Goal: Communication & Community: Answer question/provide support

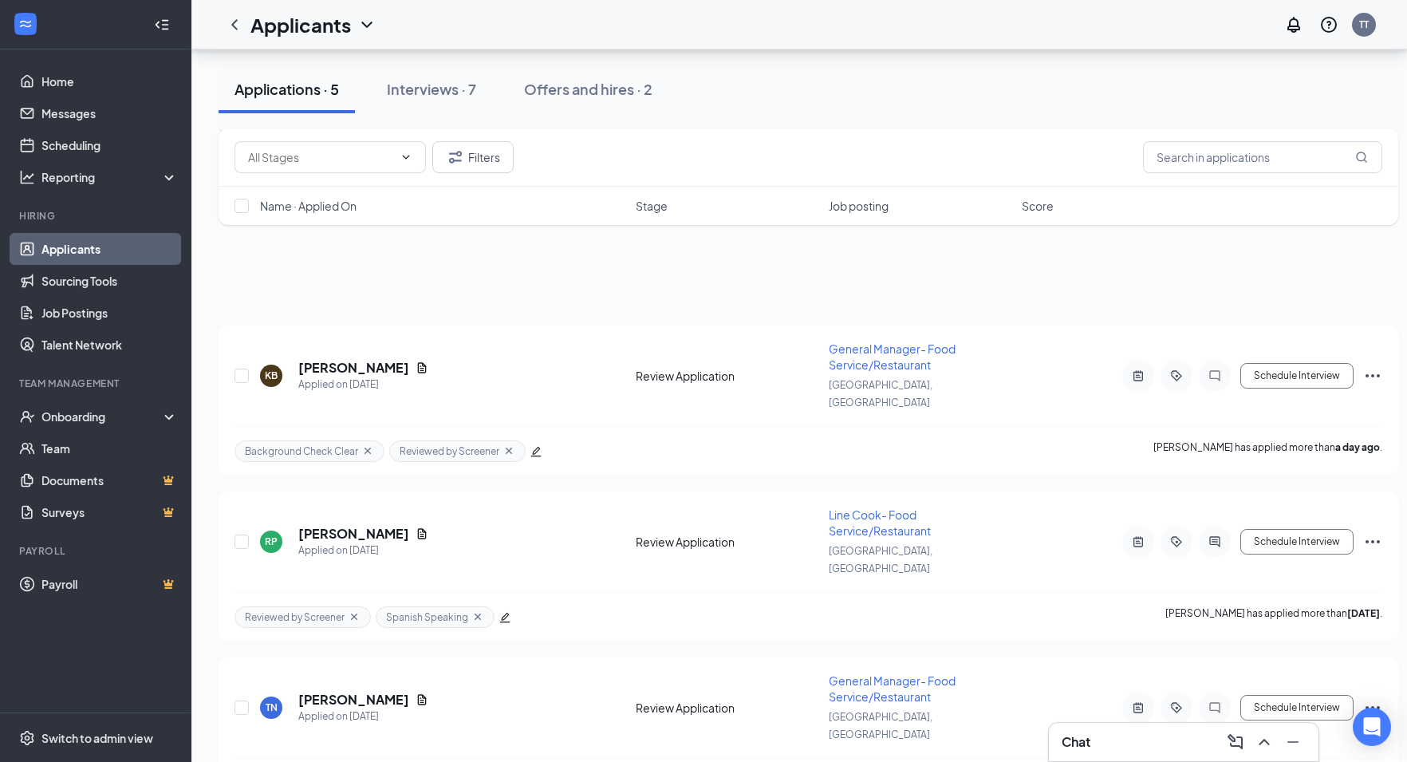
scroll to position [300, 17]
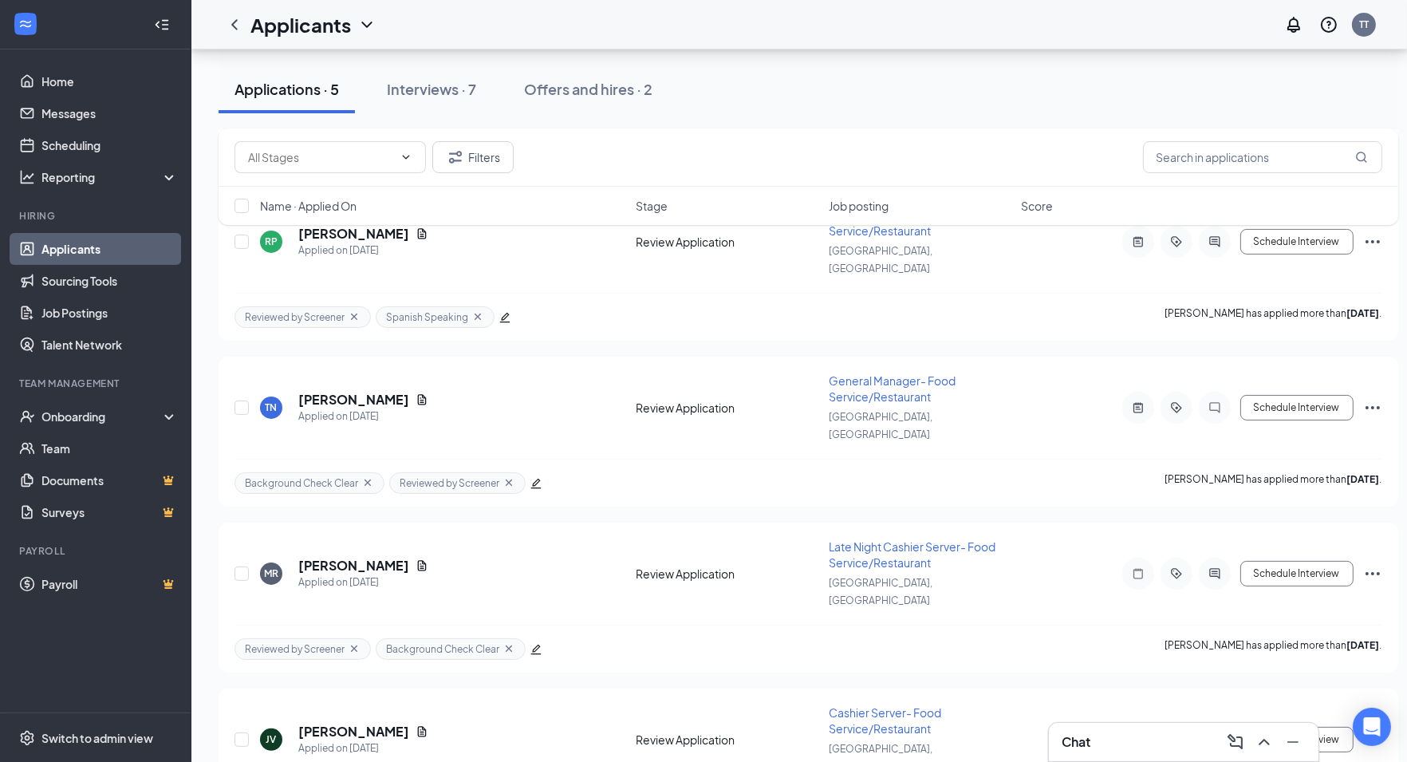
click at [1108, 744] on div "Chat" at bounding box center [1184, 742] width 244 height 26
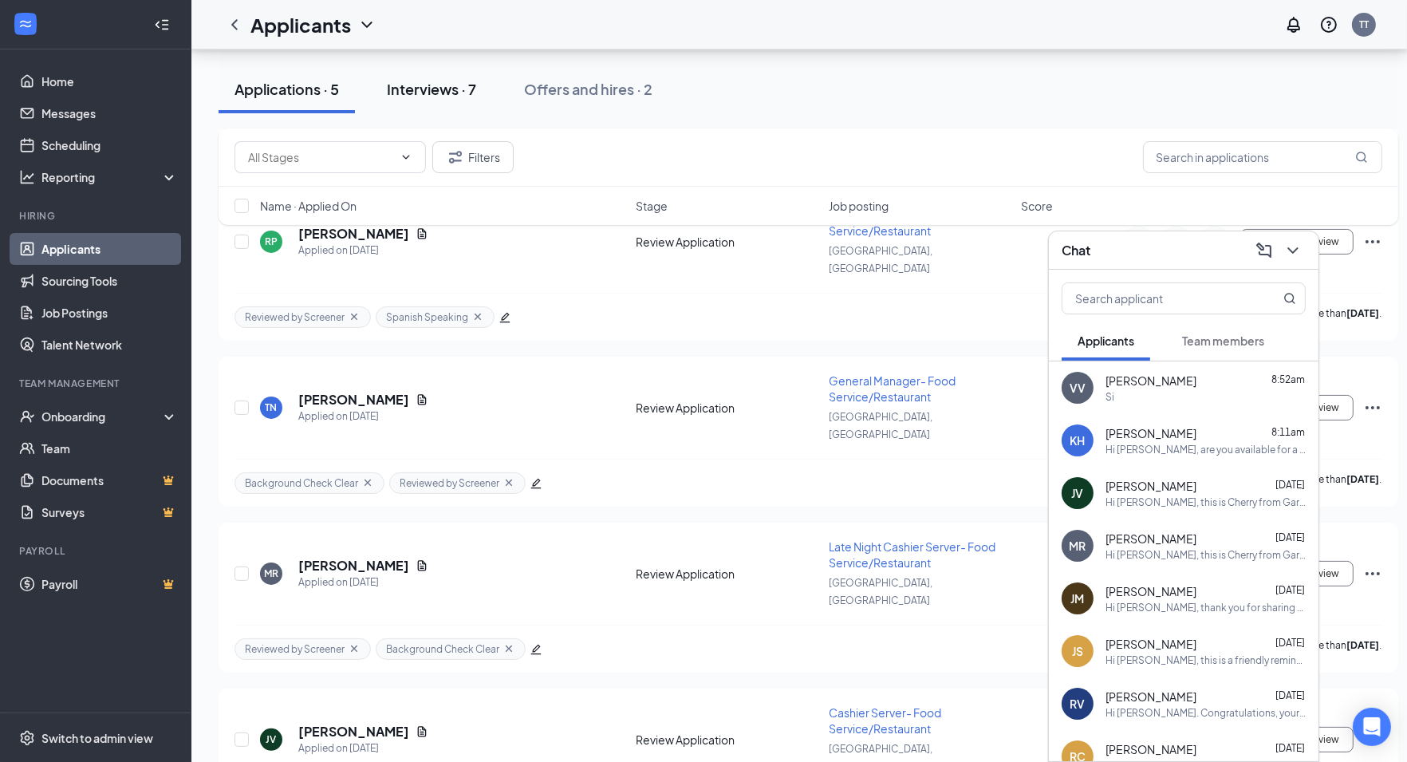
click at [400, 87] on div "Interviews · 7" at bounding box center [431, 89] width 89 height 20
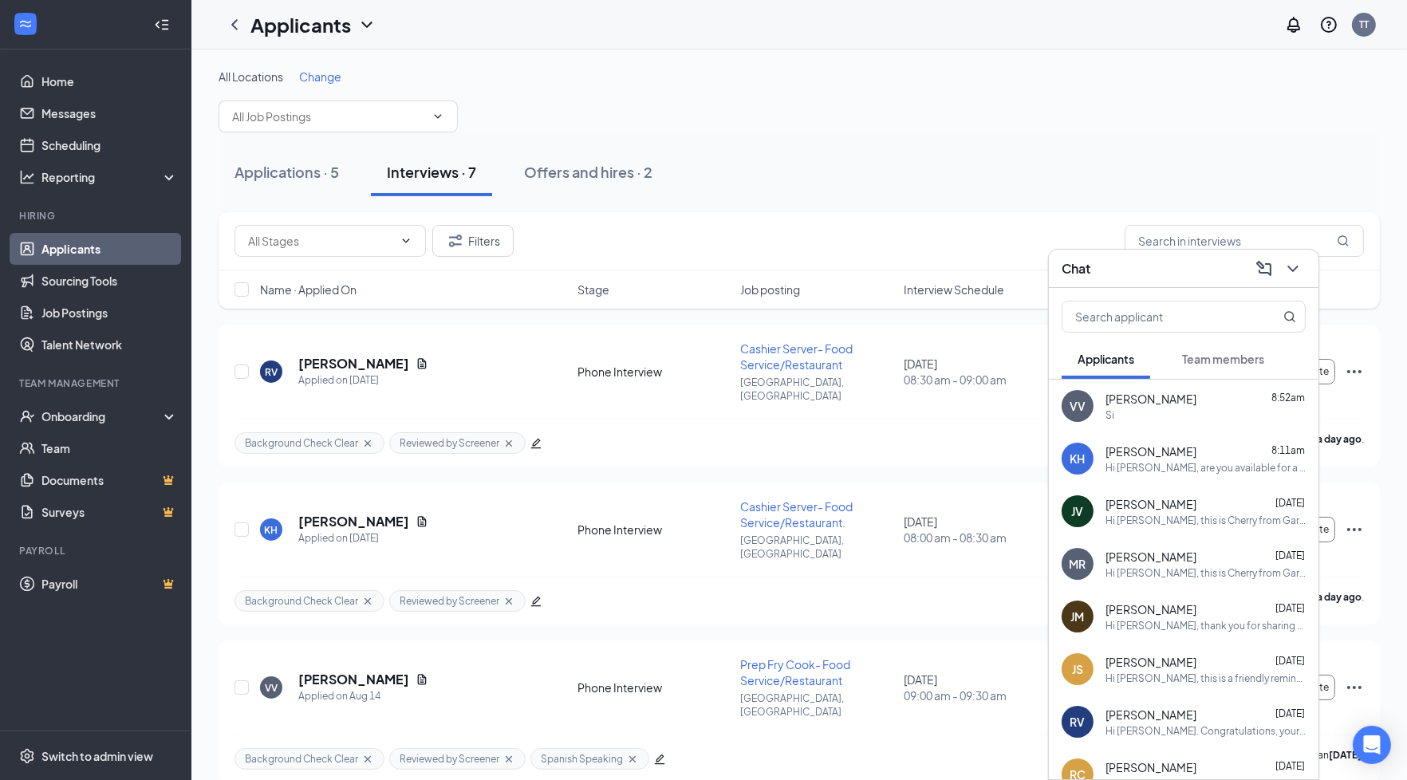
click at [632, 124] on div "All Locations Change" at bounding box center [800, 101] width 1162 height 64
click at [1139, 400] on span "[PERSON_NAME]" at bounding box center [1151, 399] width 91 height 16
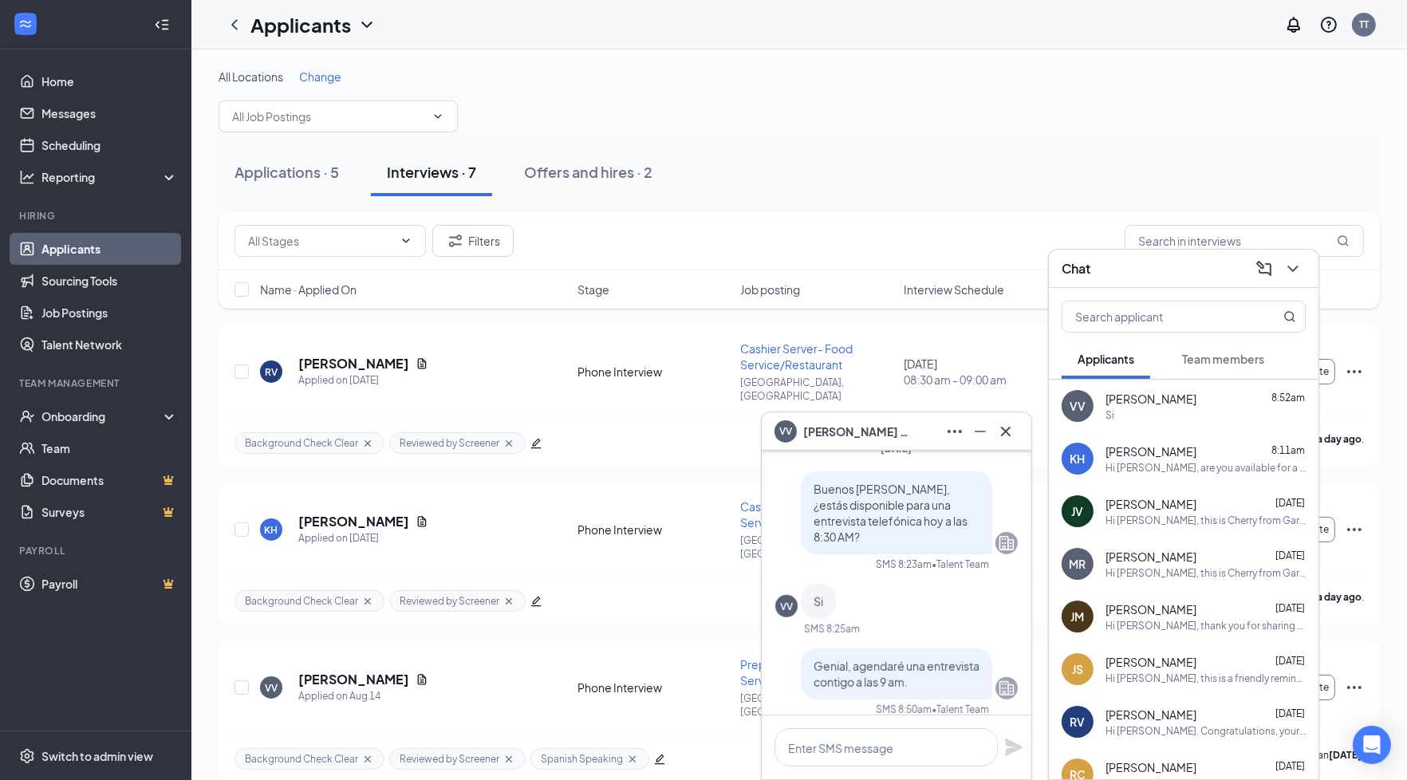
scroll to position [-499, 0]
click at [1173, 278] on div "Chat" at bounding box center [1184, 268] width 244 height 25
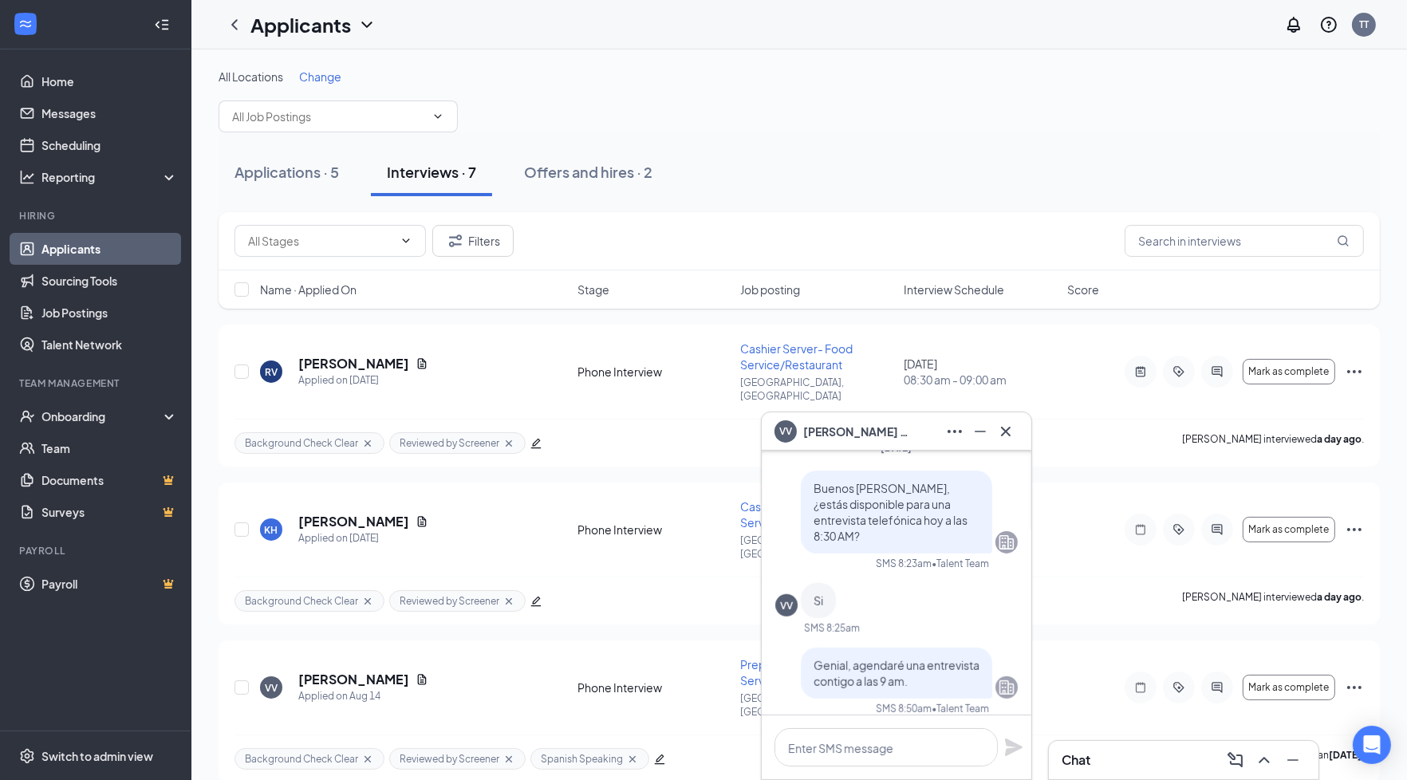
click at [914, 424] on div "VV [PERSON_NAME]" at bounding box center [897, 432] width 244 height 26
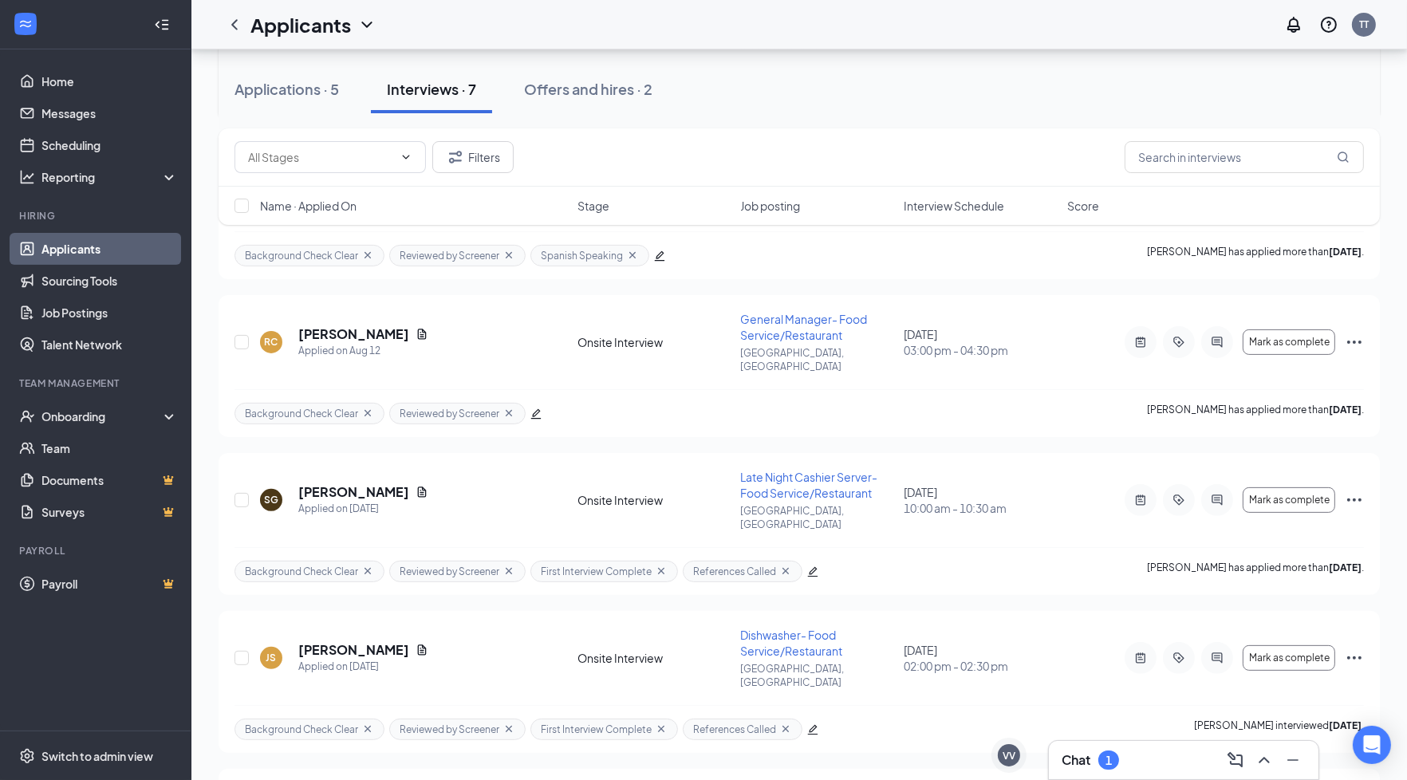
scroll to position [558, 0]
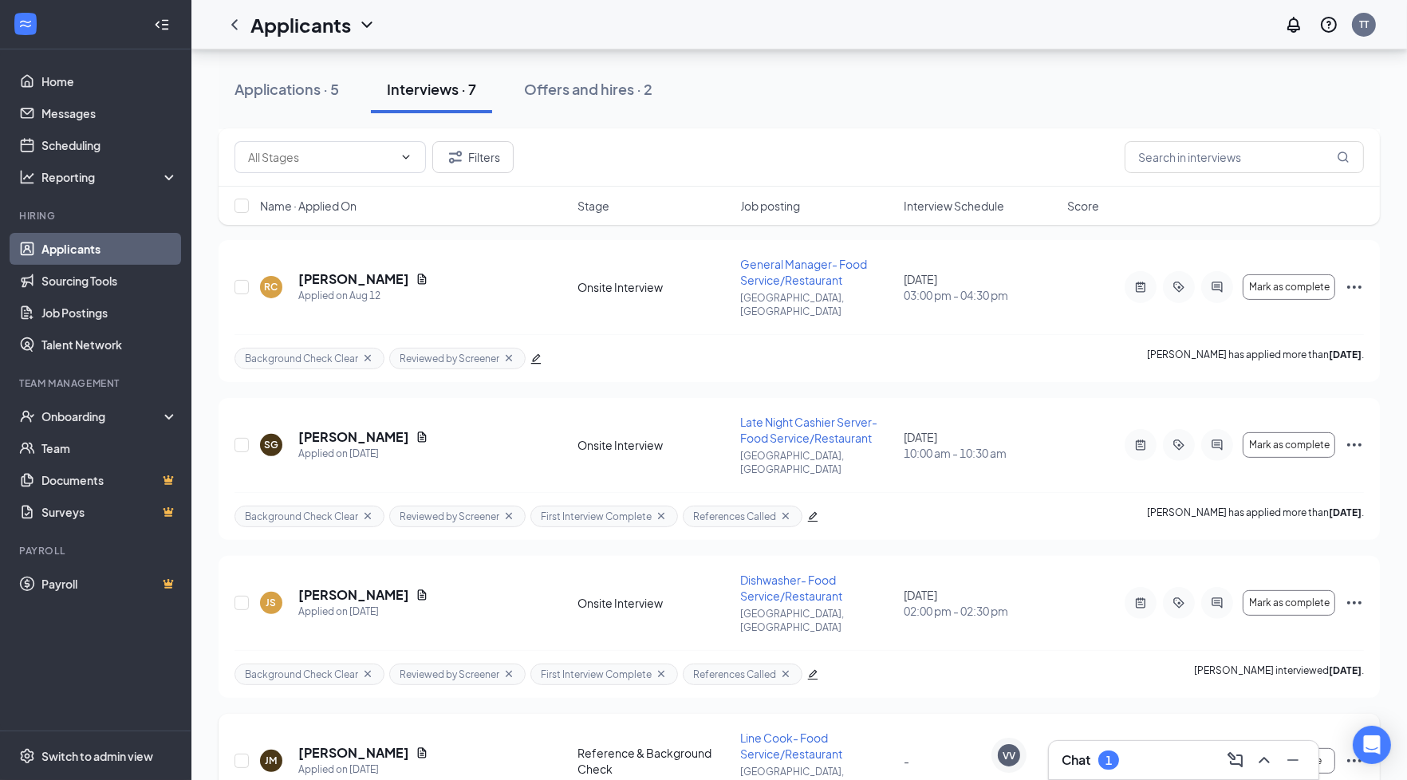
click at [1350, 751] on icon "Ellipses" at bounding box center [1354, 760] width 19 height 19
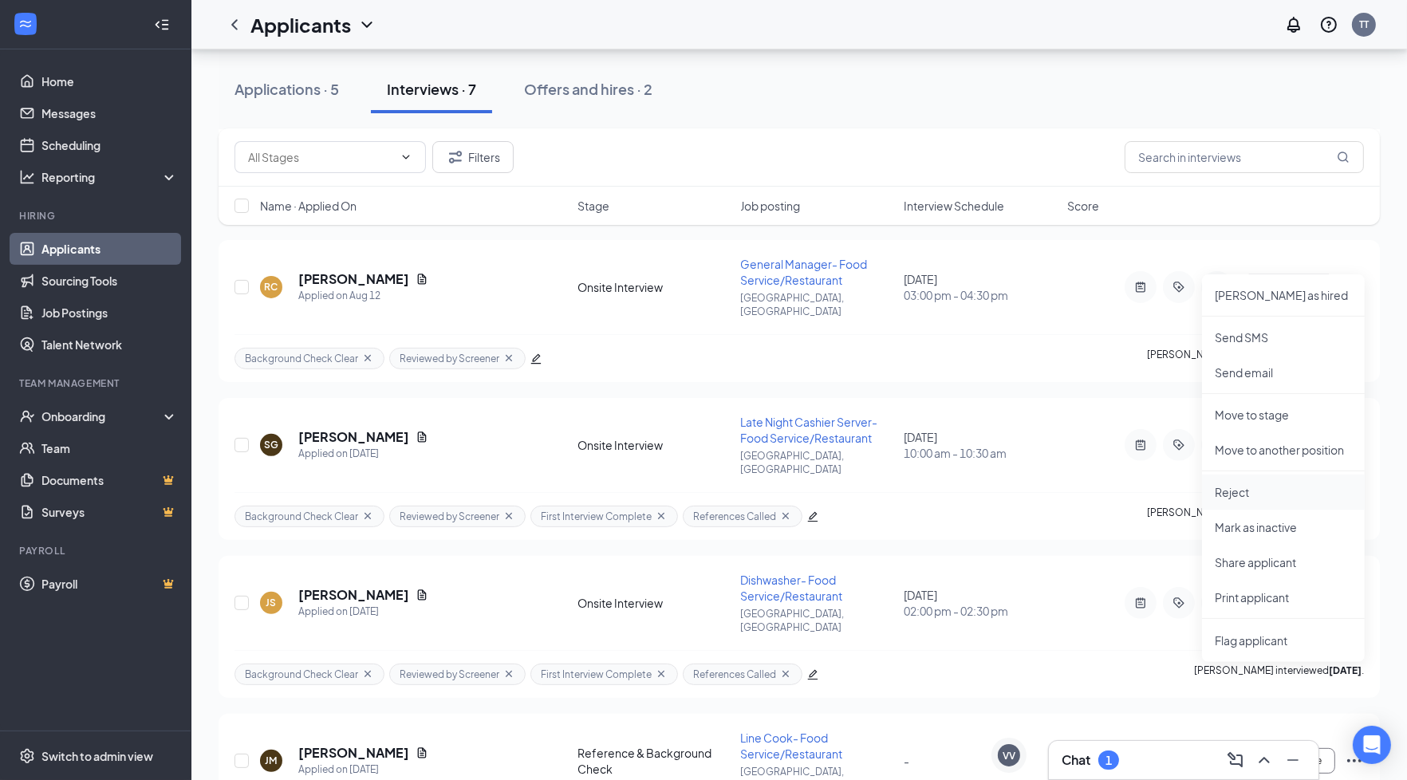
click at [1270, 495] on p "Reject" at bounding box center [1283, 492] width 137 height 16
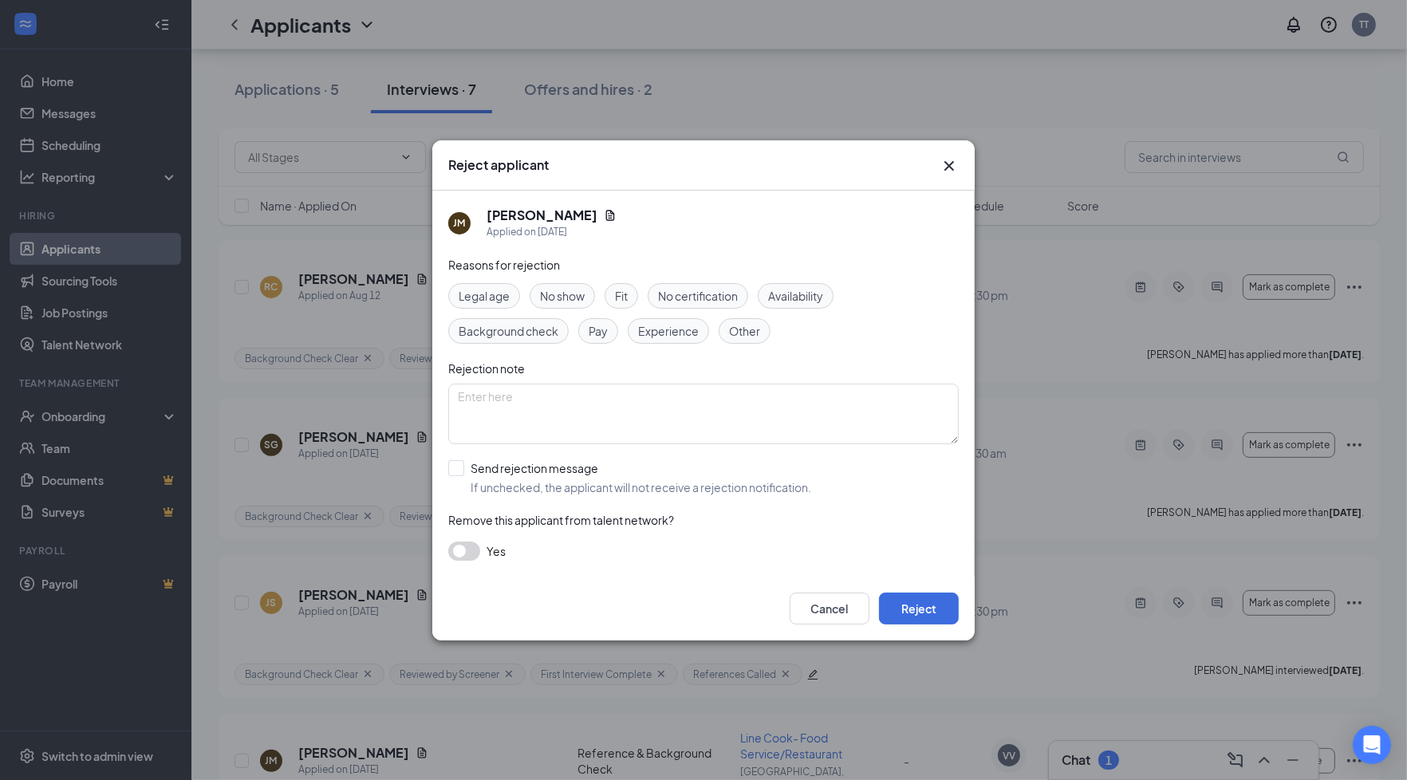
click at [545, 333] on span "Background check" at bounding box center [509, 331] width 100 height 18
click at [594, 434] on textarea at bounding box center [703, 414] width 511 height 61
click at [495, 415] on textarea "To enrich screen reader interactions, please activate Accessibility in Grammarl…" at bounding box center [703, 414] width 511 height 61
type textarea "n"
type textarea "unclear references"
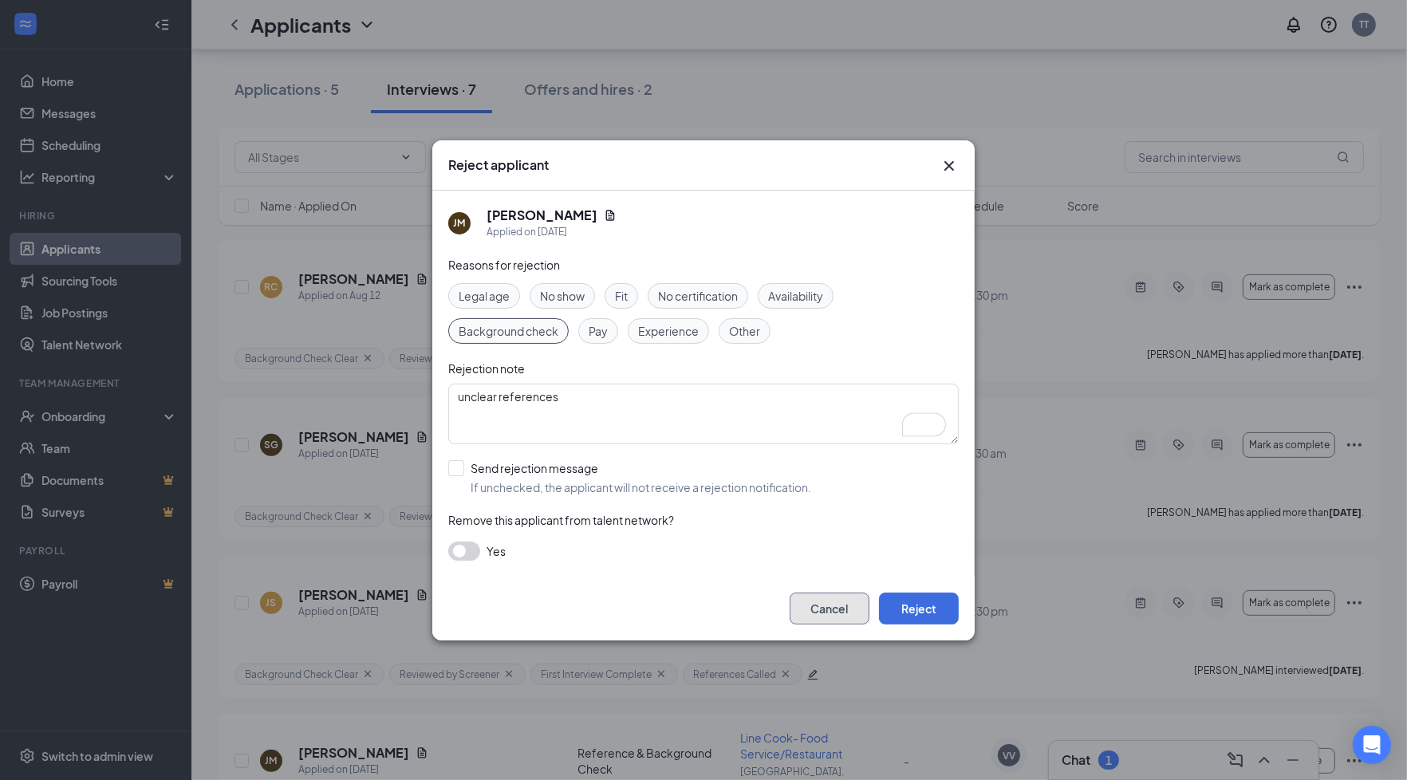
click at [858, 598] on button "Cancel" at bounding box center [830, 609] width 80 height 32
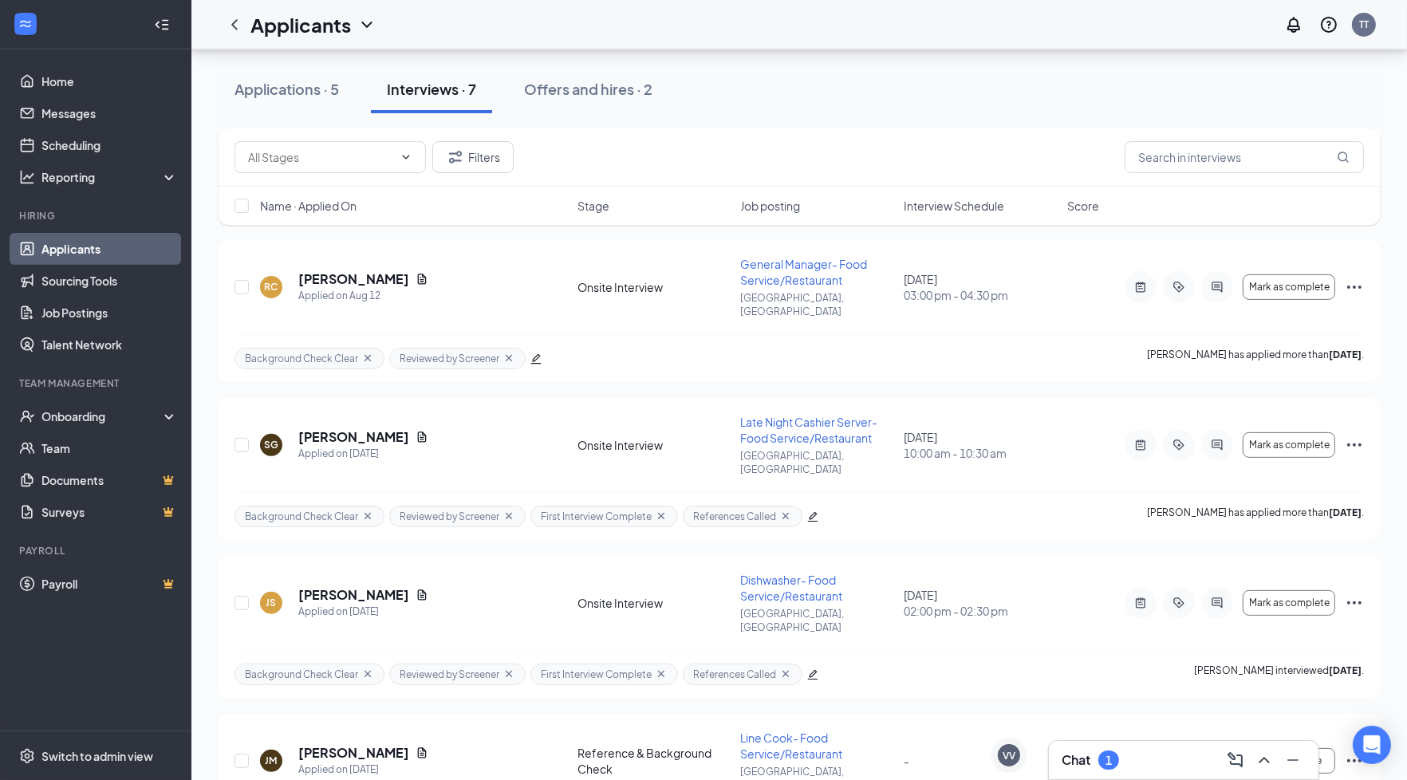
click at [1150, 761] on div "Chat 1" at bounding box center [1184, 761] width 244 height 26
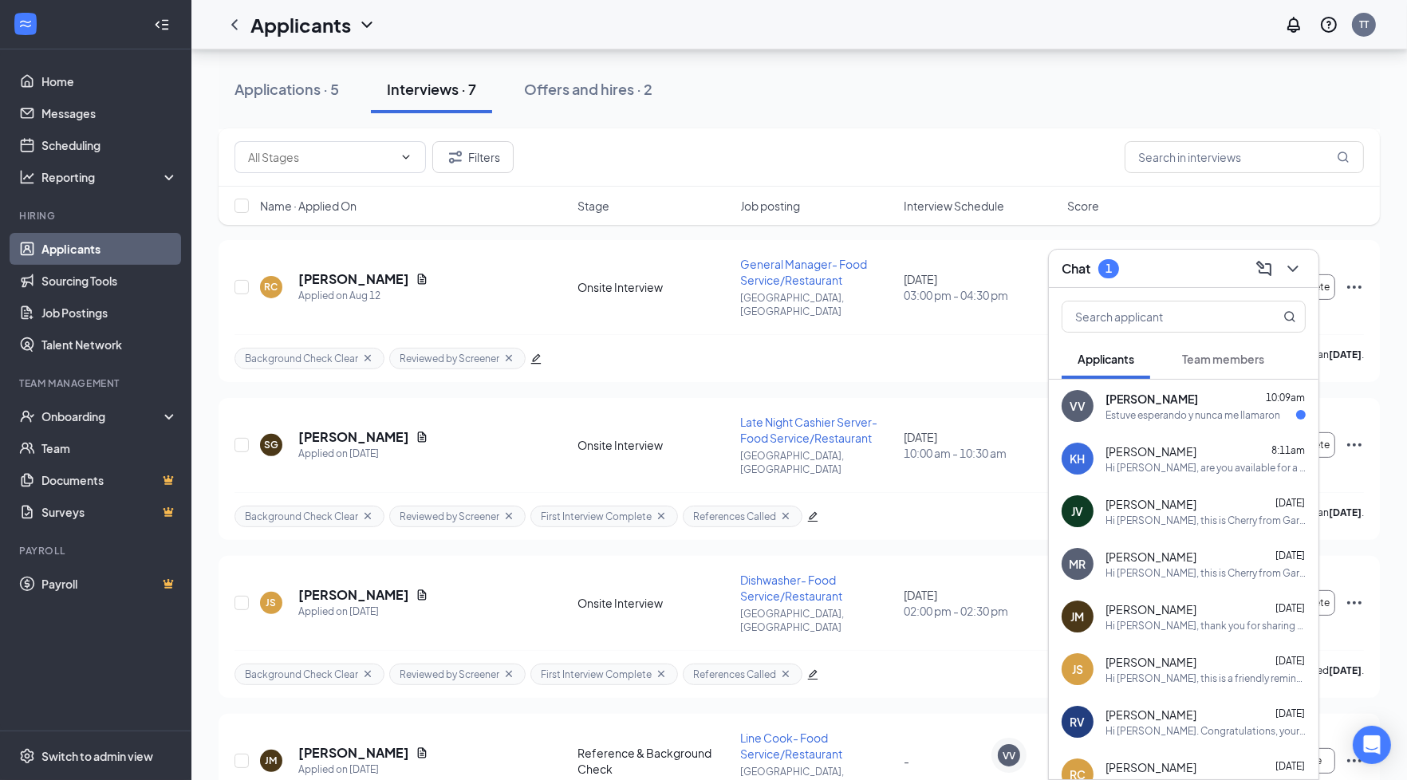
click at [1209, 424] on div "VV [PERSON_NAME] 10:09am Estuve esperando y nunca me llamaron" at bounding box center [1184, 406] width 270 height 53
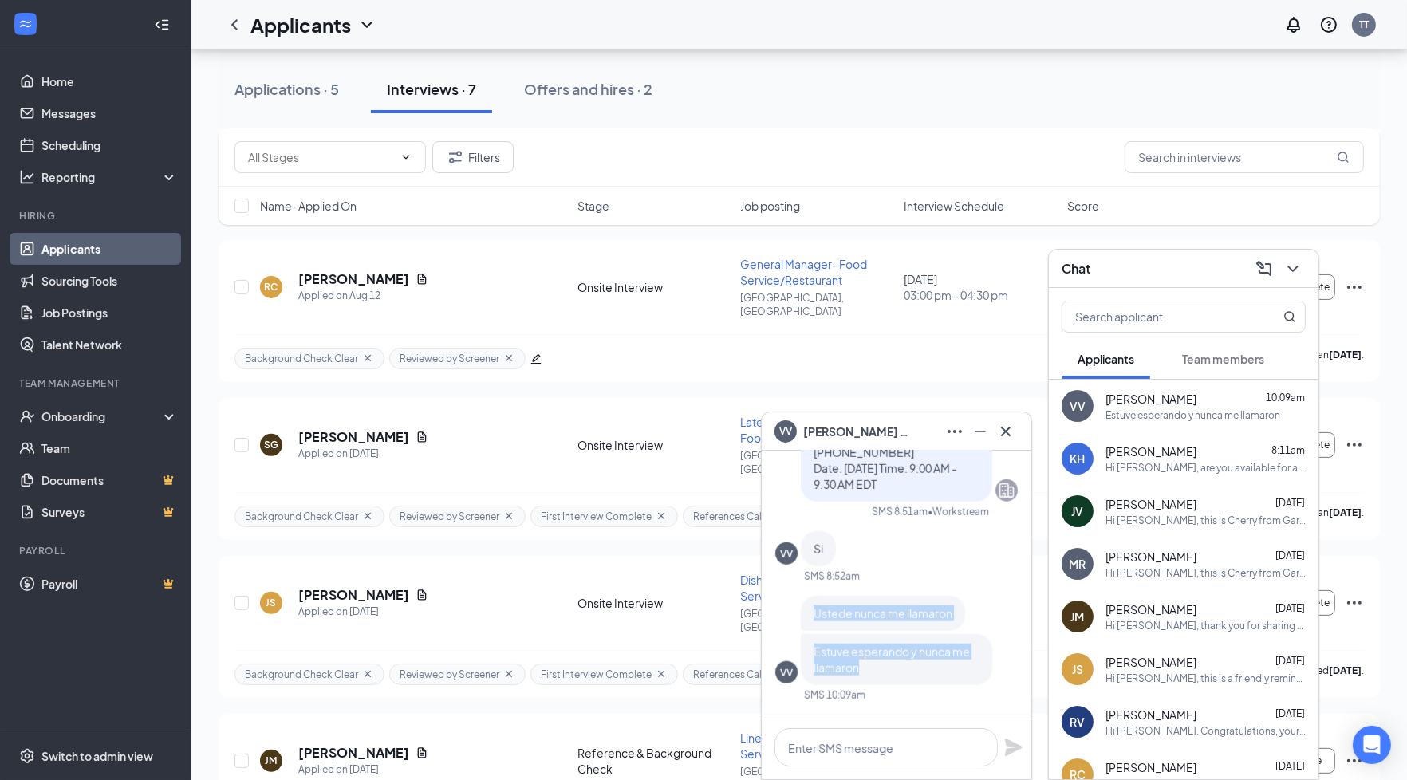
drag, startPoint x: 882, startPoint y: 670, endPoint x: 811, endPoint y: 603, distance: 97.1
click at [811, 603] on div "Ustede nunca me llamaron Estuve esperando y nunca me llamaron" at bounding box center [896, 640] width 191 height 89
copy div "Ustede nunca me llamaron Estuve esperando y nunca me llamaron"
click at [880, 754] on textarea at bounding box center [886, 747] width 223 height 38
paste textarea "I apologize, but we'll have to reschedule since our Spanish-speaking interviewe…"
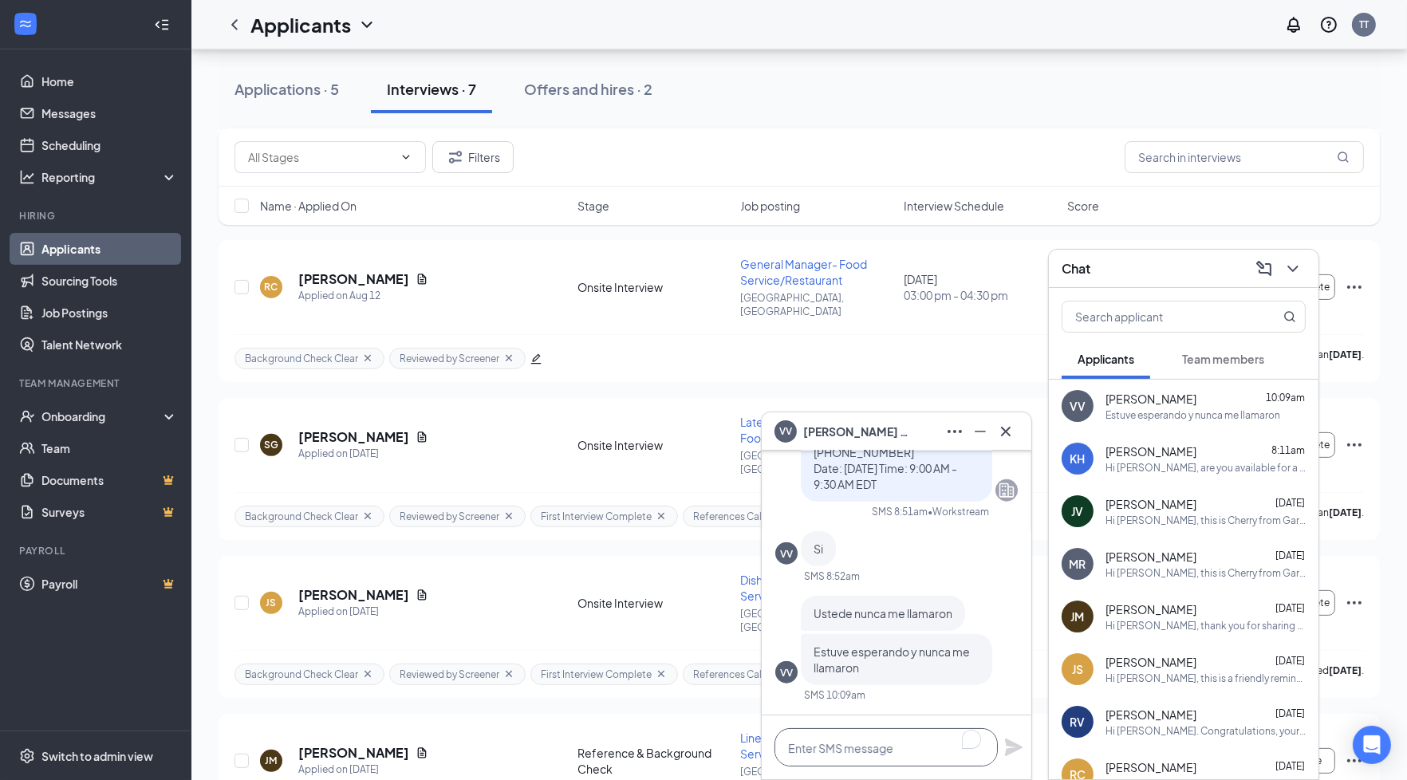
type textarea "I apologize, but we'll have to reschedule since our Spanish-speaking interviewe…"
paste textarea "Me disculpo, pero tendremos que reprogramar ya que nuestro entrevistador de hab…"
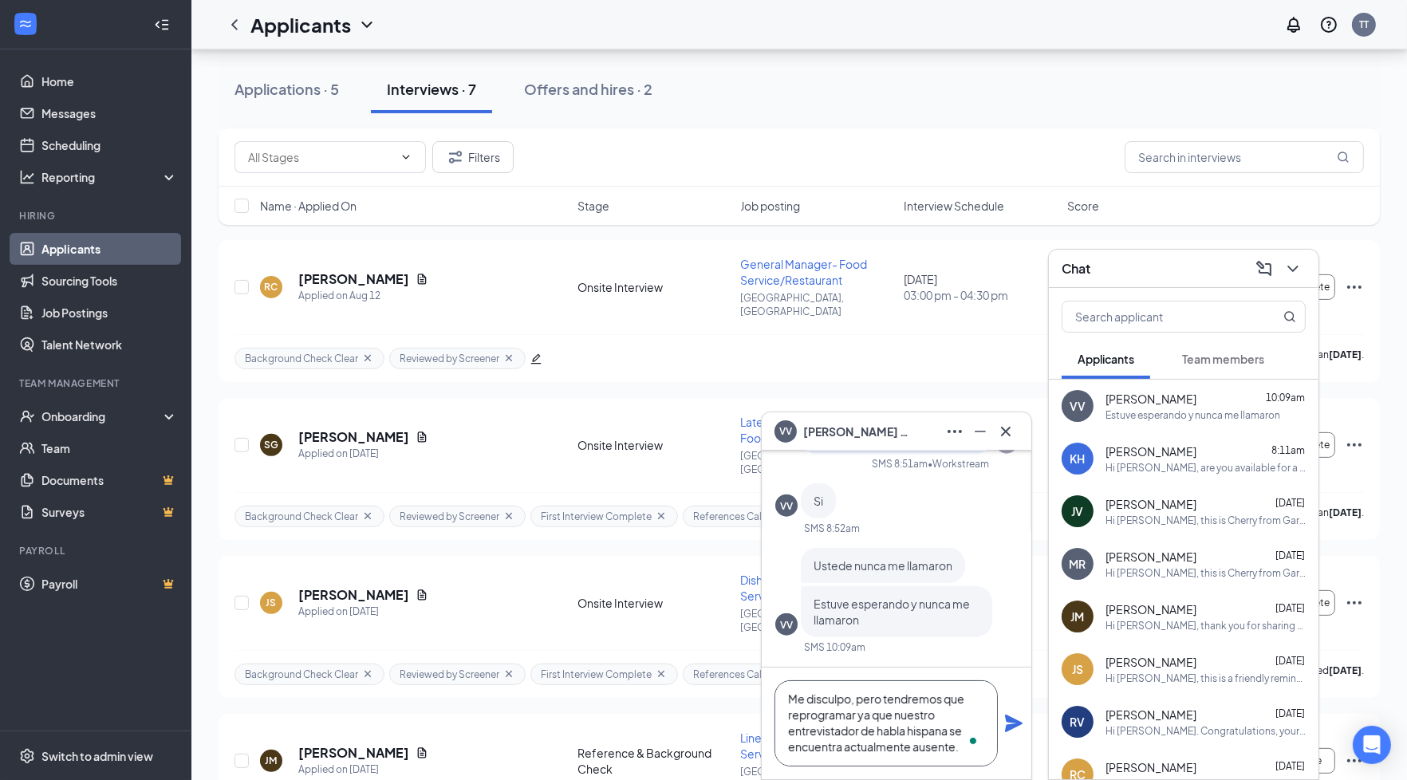
scroll to position [17, 0]
type textarea "Me disculpo, pero tendremos que reprogramar ya que nuestro entrevistador de hab…"
click at [1006, 730] on icon "Plane" at bounding box center [1014, 724] width 18 height 18
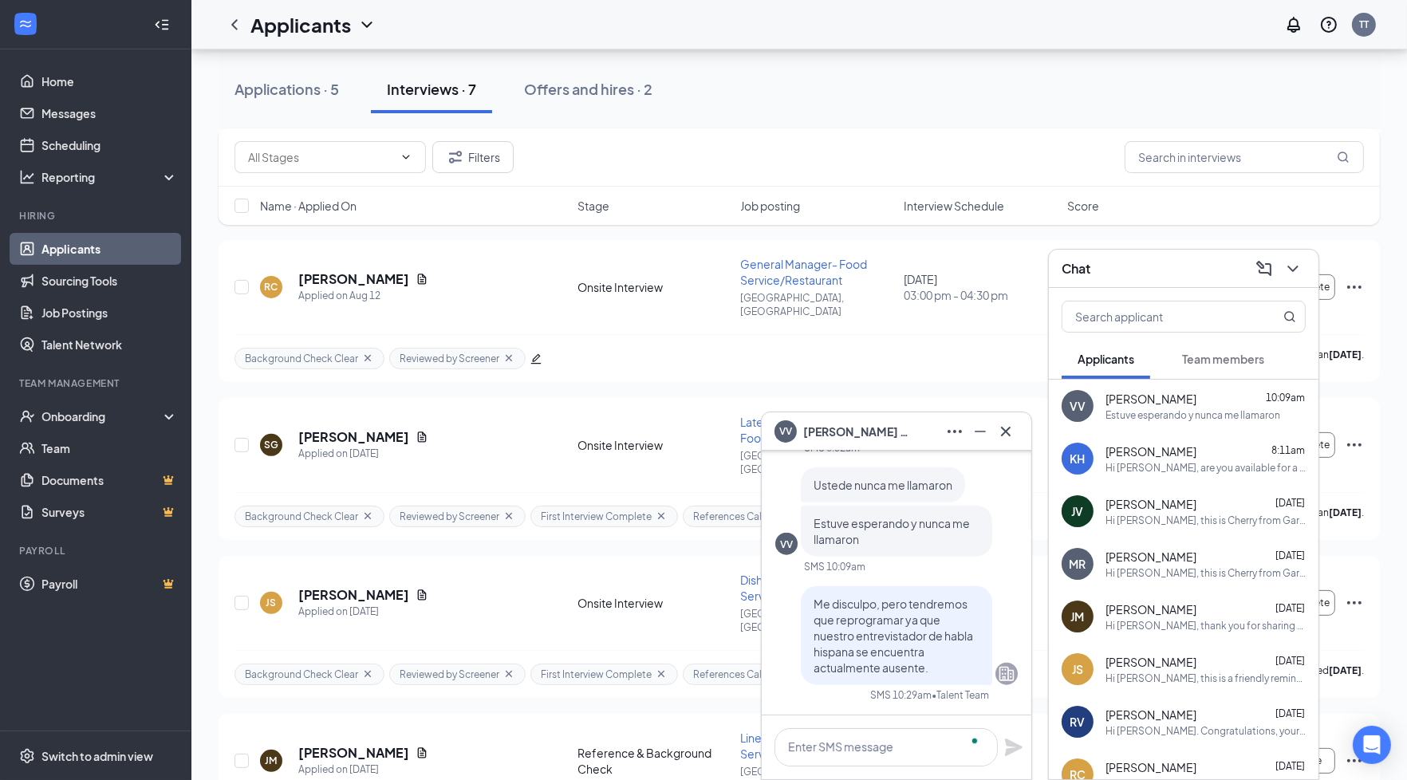
scroll to position [0, 0]
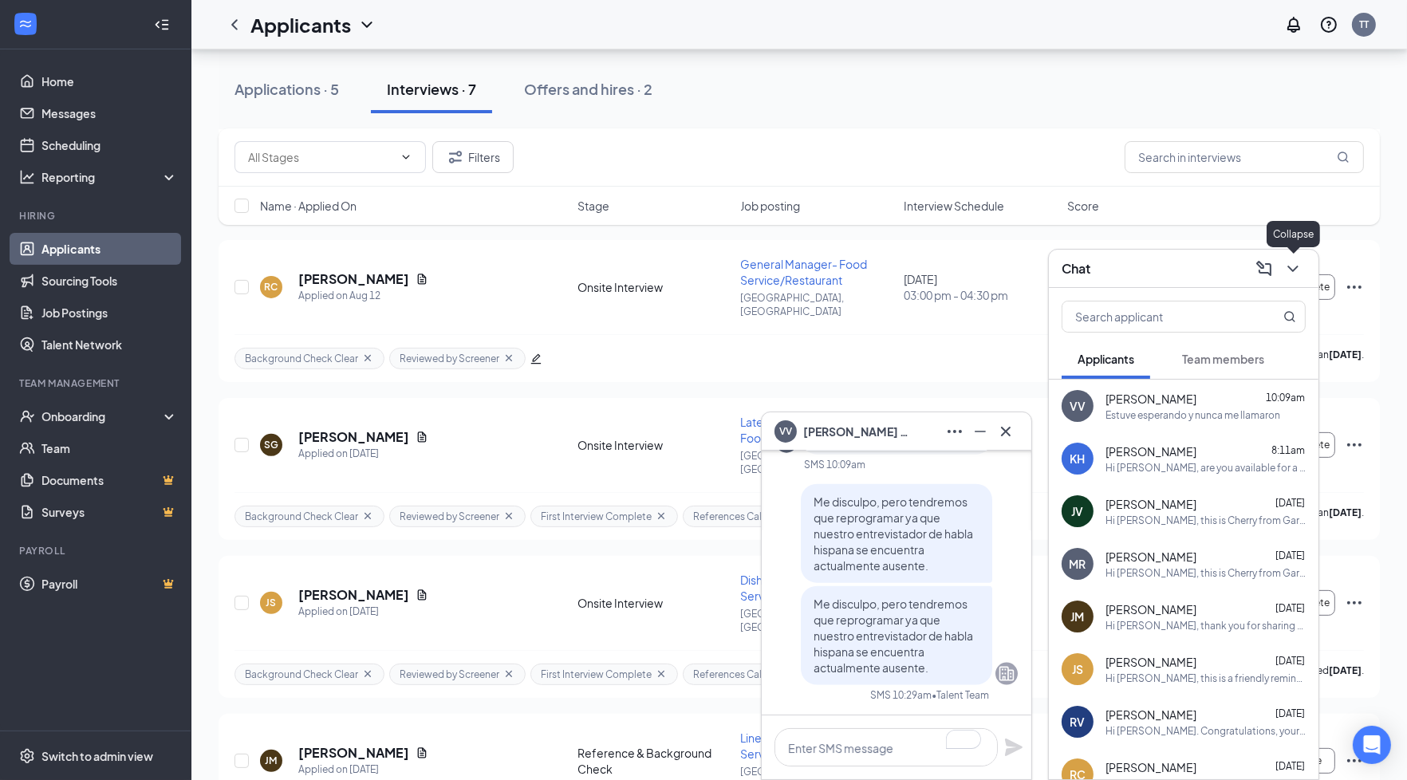
click at [1299, 264] on icon "ChevronDown" at bounding box center [1293, 268] width 19 height 19
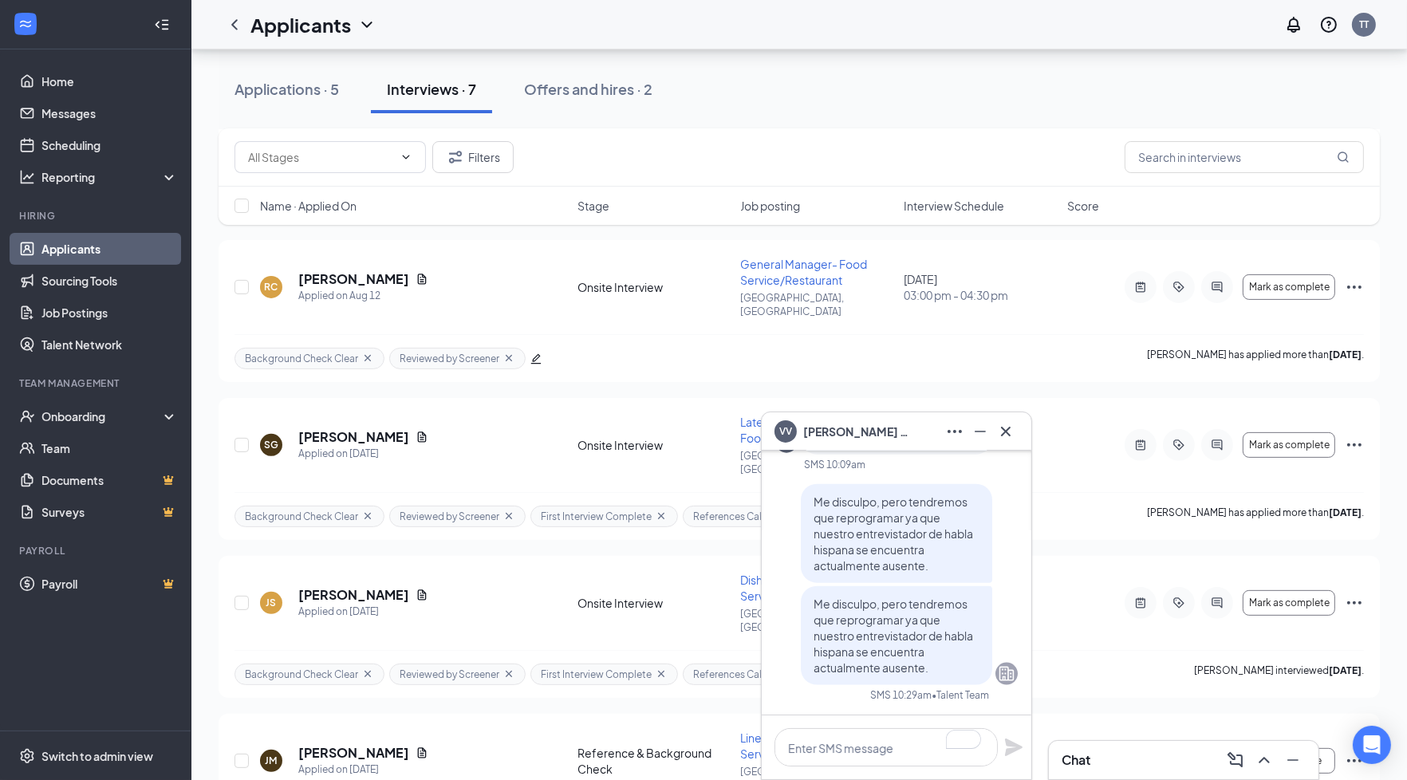
click at [1013, 443] on div at bounding box center [1006, 432] width 26 height 26
click at [1011, 440] on icon "Cross" at bounding box center [1005, 431] width 19 height 19
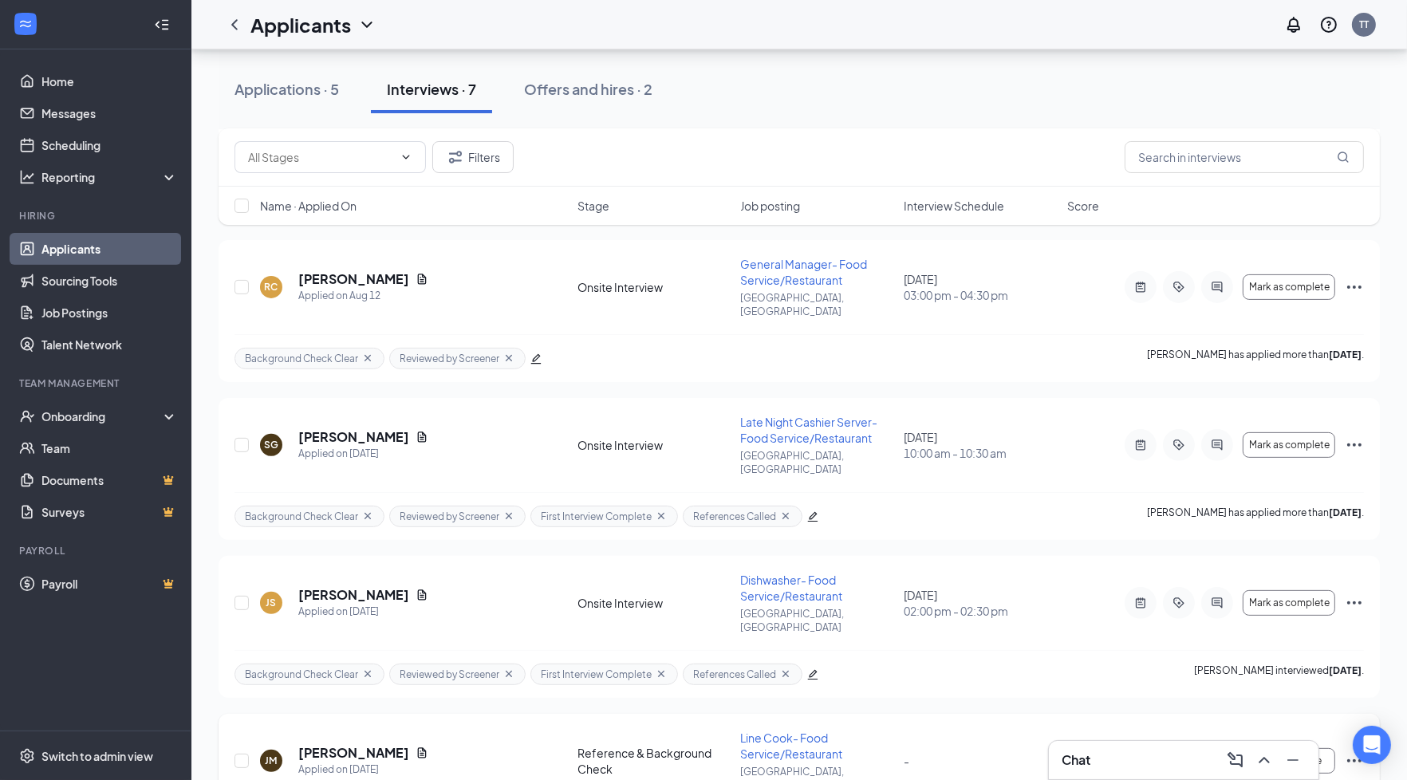
click at [1360, 751] on icon "Ellipses" at bounding box center [1354, 760] width 19 height 19
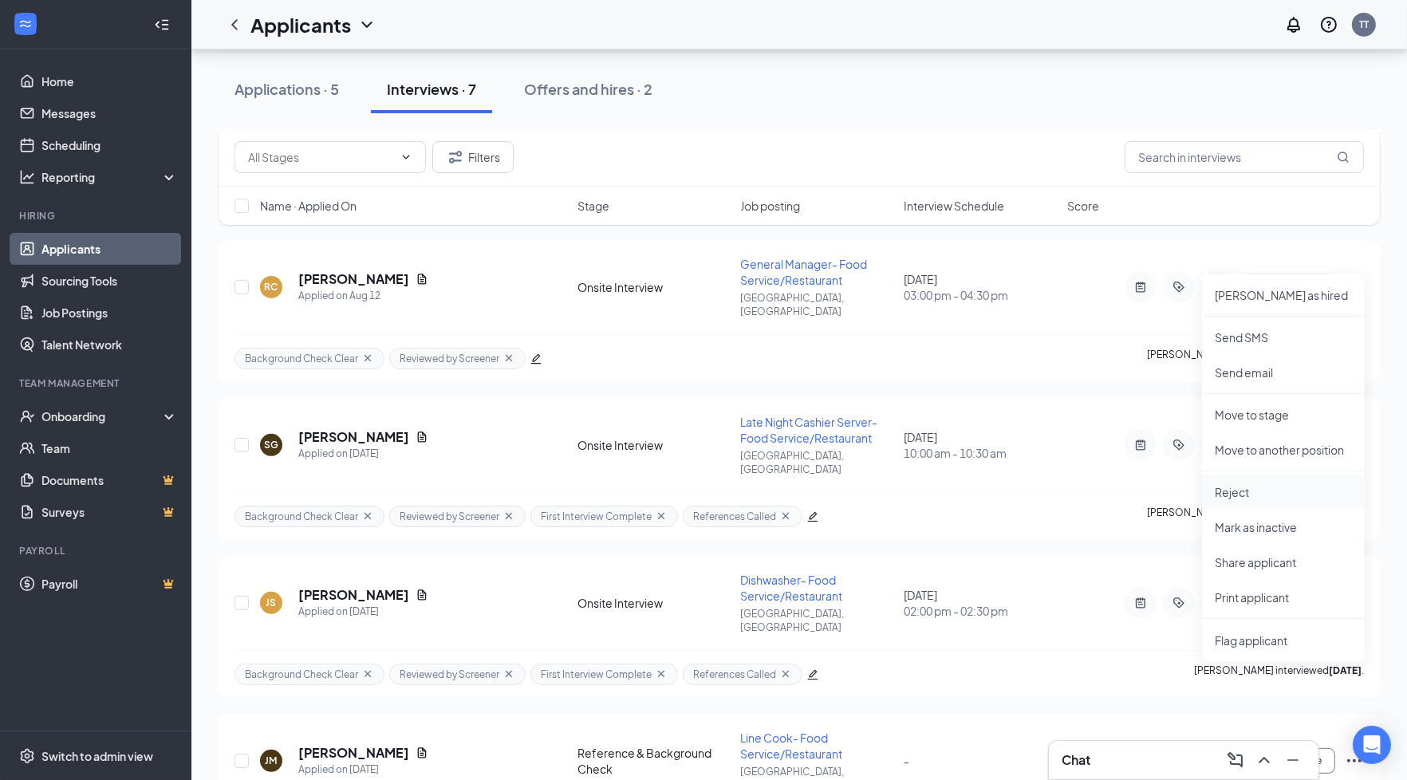
click at [1309, 494] on p "Reject" at bounding box center [1283, 492] width 137 height 16
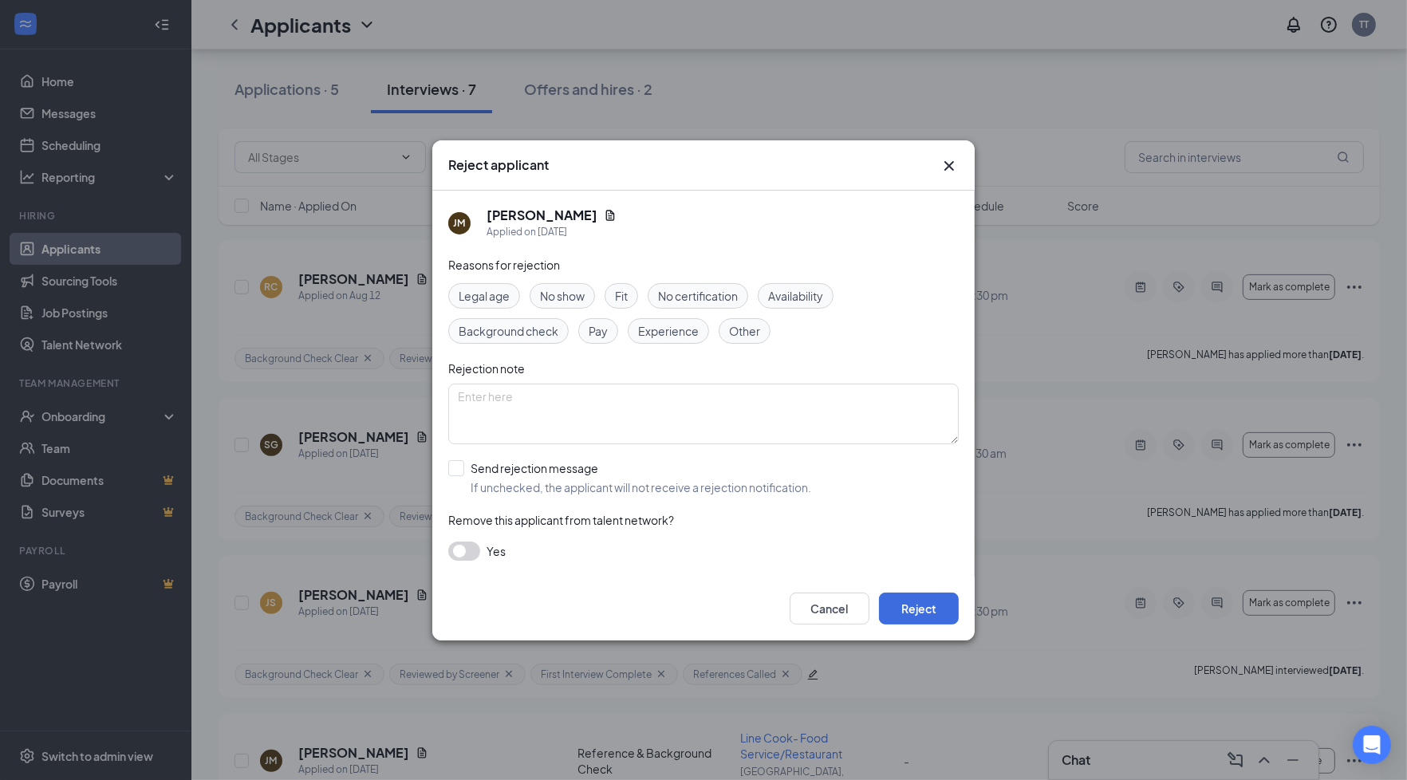
click at [520, 327] on span "Background check" at bounding box center [509, 331] width 100 height 18
click at [547, 425] on textarea "To enrich screen reader interactions, please activate Accessibility in Grammarl…" at bounding box center [703, 414] width 511 height 61
drag, startPoint x: 567, startPoint y: 413, endPoint x: 427, endPoint y: 421, distance: 140.6
click at [427, 421] on div "Reject applicant [PERSON_NAME] Applied on [DATE] Reasons for rejection Legal ag…" at bounding box center [703, 390] width 1407 height 780
type textarea "did not provide current references"
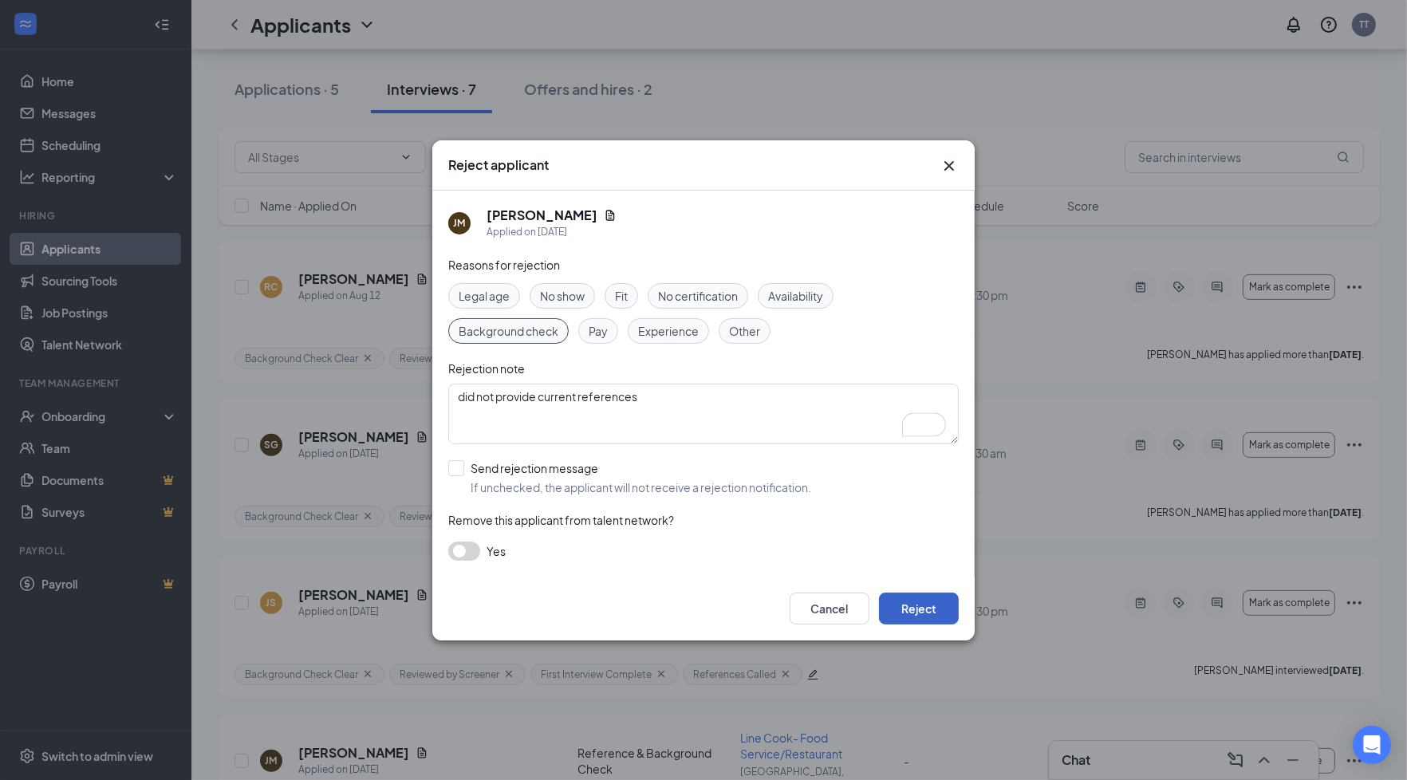
click at [926, 603] on button "Reject" at bounding box center [919, 609] width 80 height 32
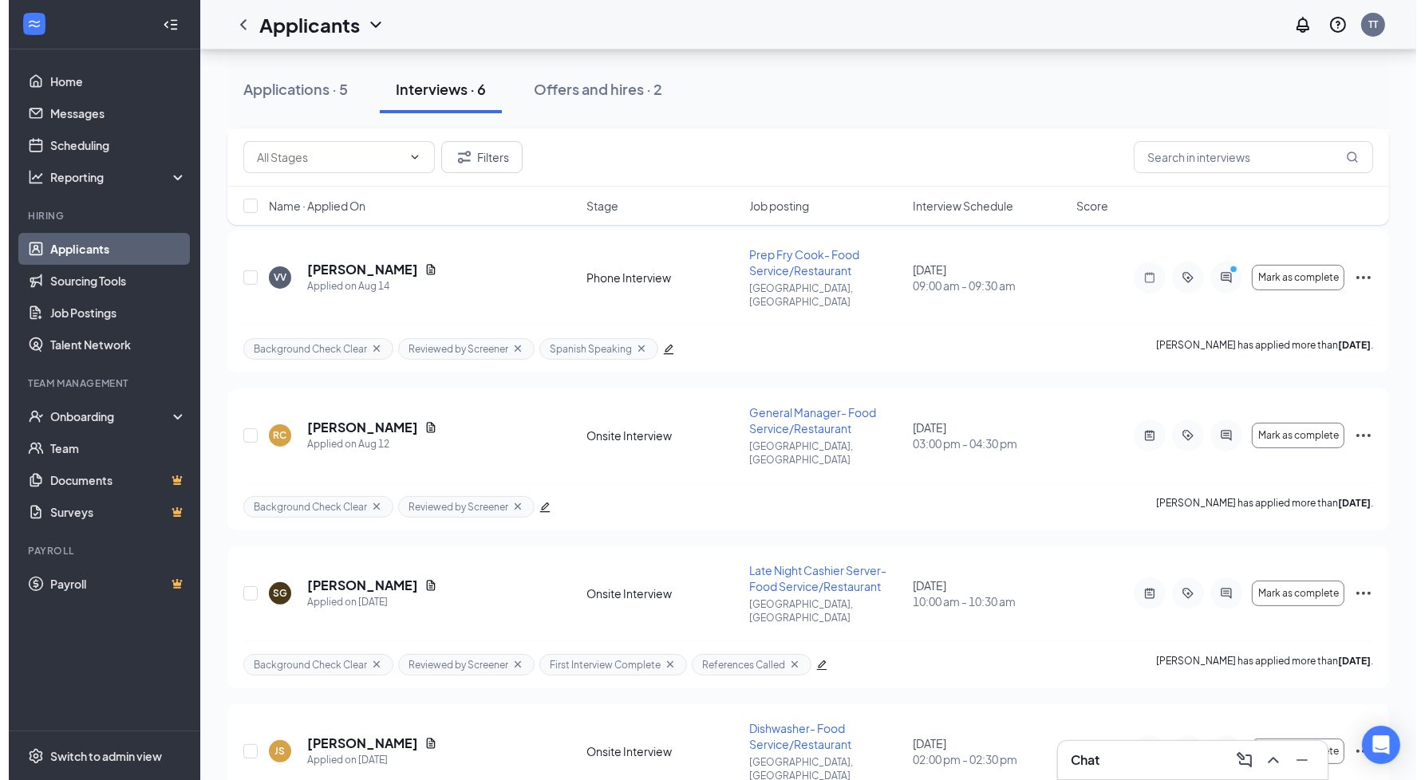
scroll to position [409, 0]
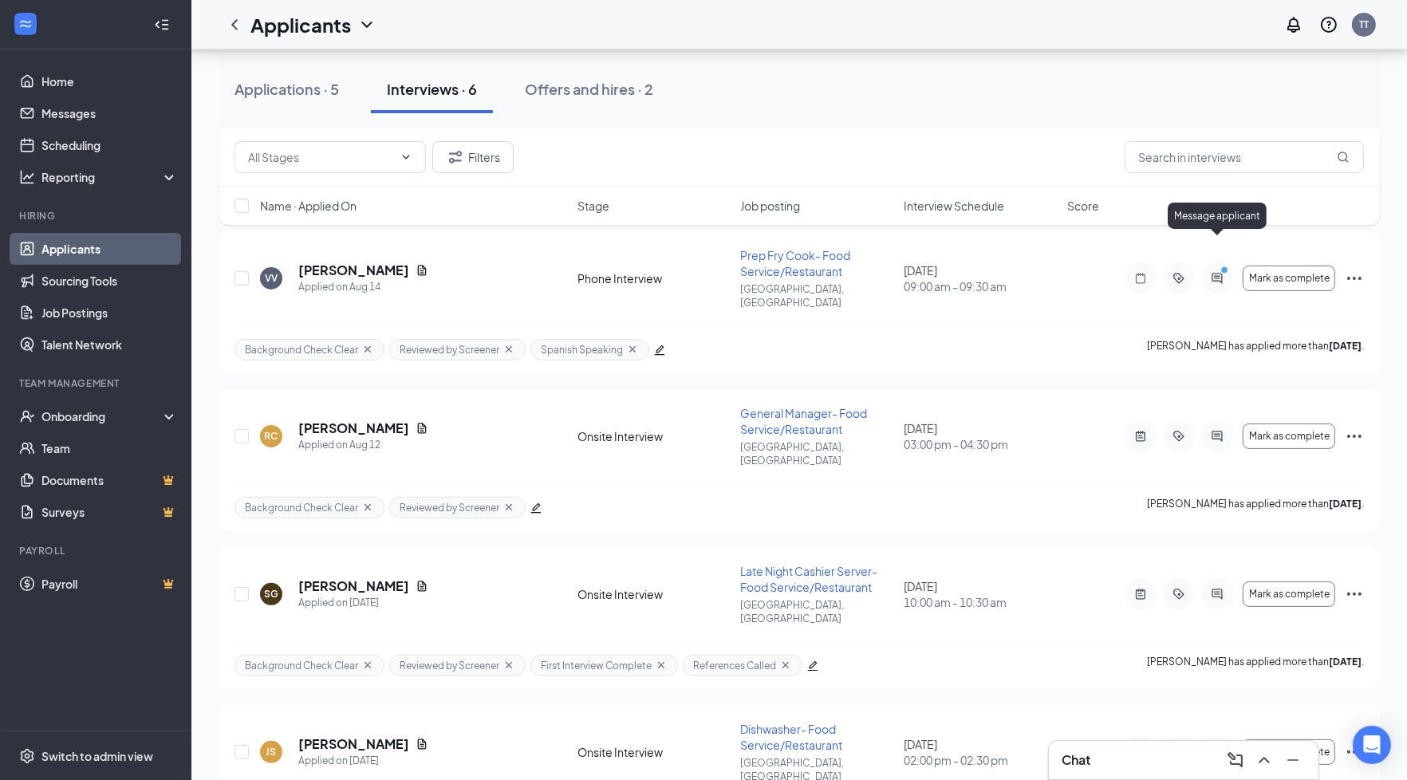
click at [1221, 234] on div "Message applicant" at bounding box center [1217, 219] width 99 height 33
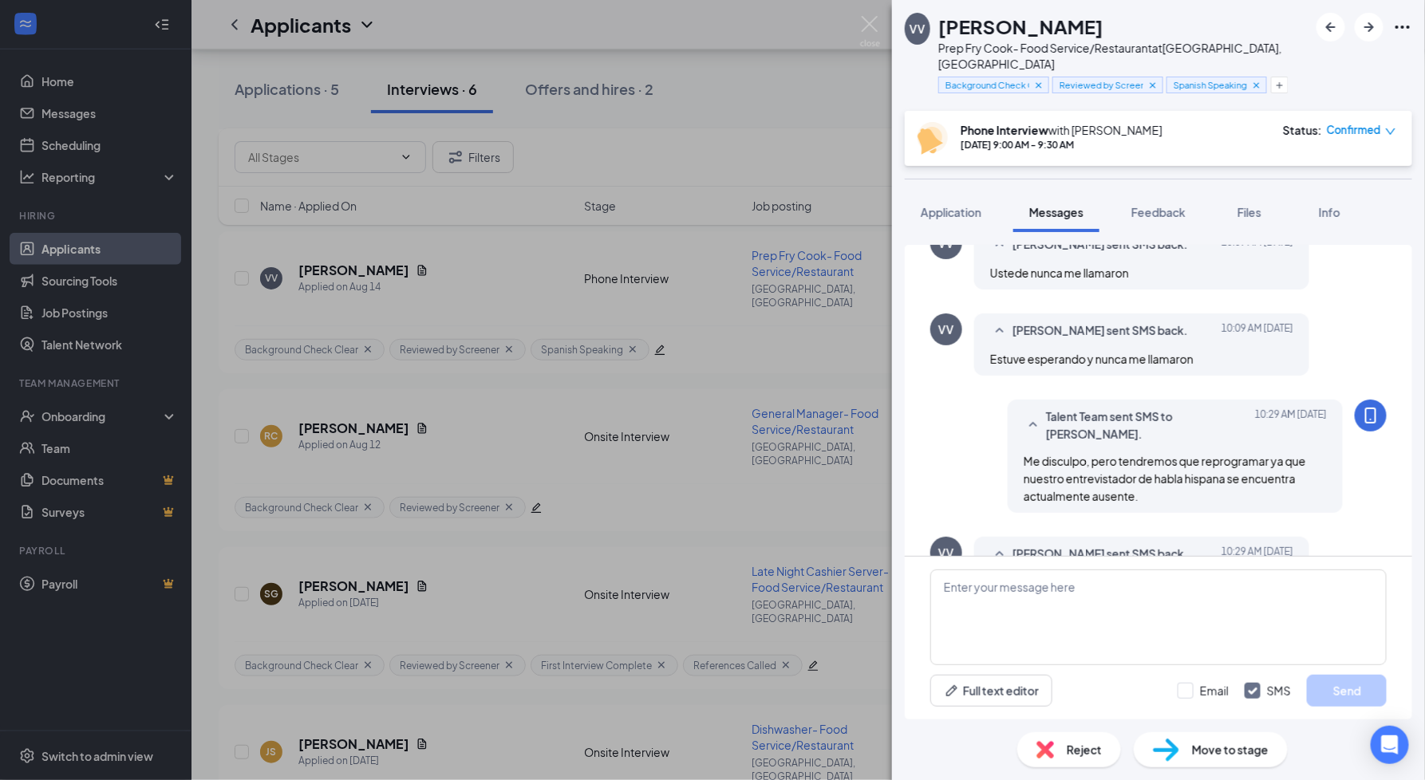
scroll to position [517, 0]
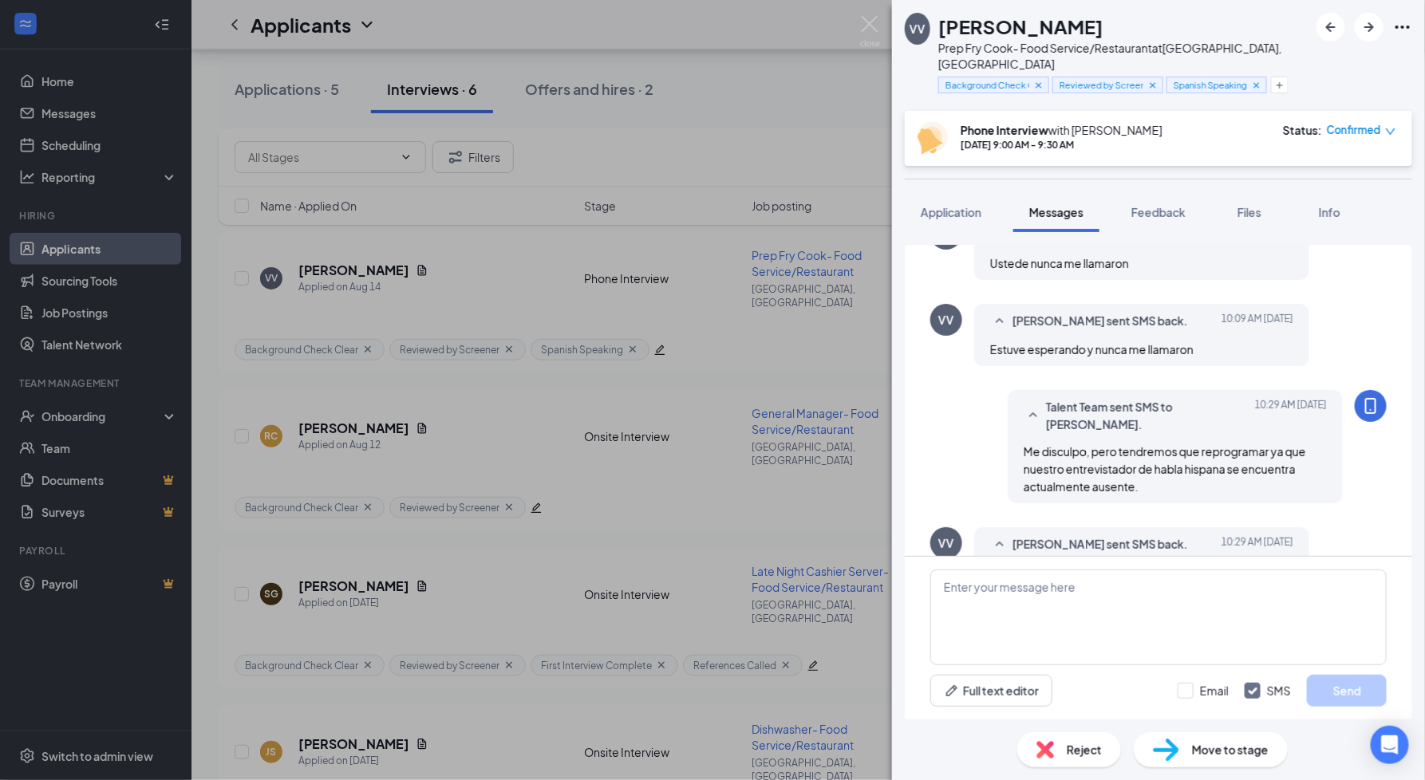
click at [1110, 566] on span "Mañana me pueden llamar" at bounding box center [1058, 573] width 137 height 14
click at [1134, 634] on textarea "To enrich screen reader interactions, please activate Accessibility in Grammarl…" at bounding box center [1158, 618] width 456 height 96
paste textarea "Lo intentaré, gracias por tu paciencia."
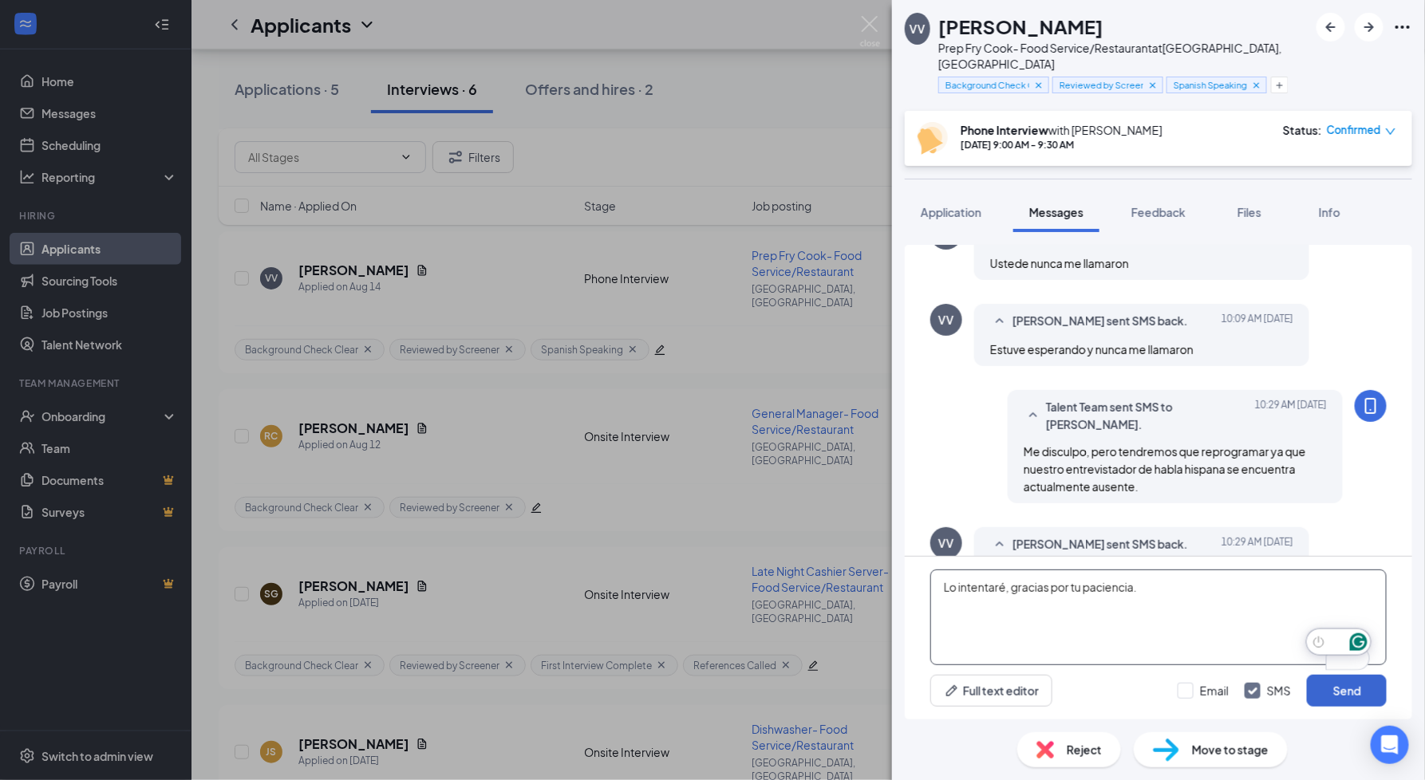
type textarea "Lo intentaré, gracias por tu paciencia."
click at [1343, 688] on button "Send" at bounding box center [1347, 691] width 80 height 32
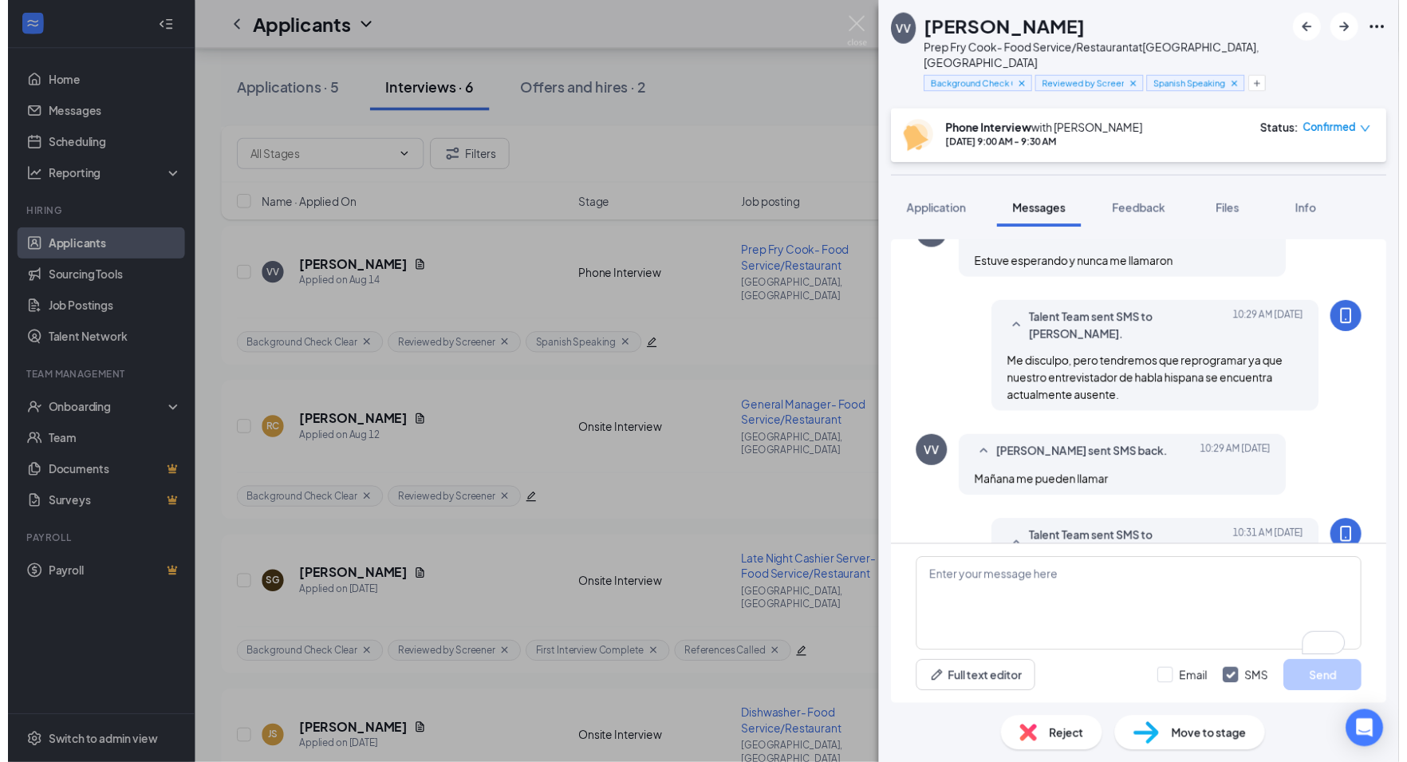
scroll to position [603, 0]
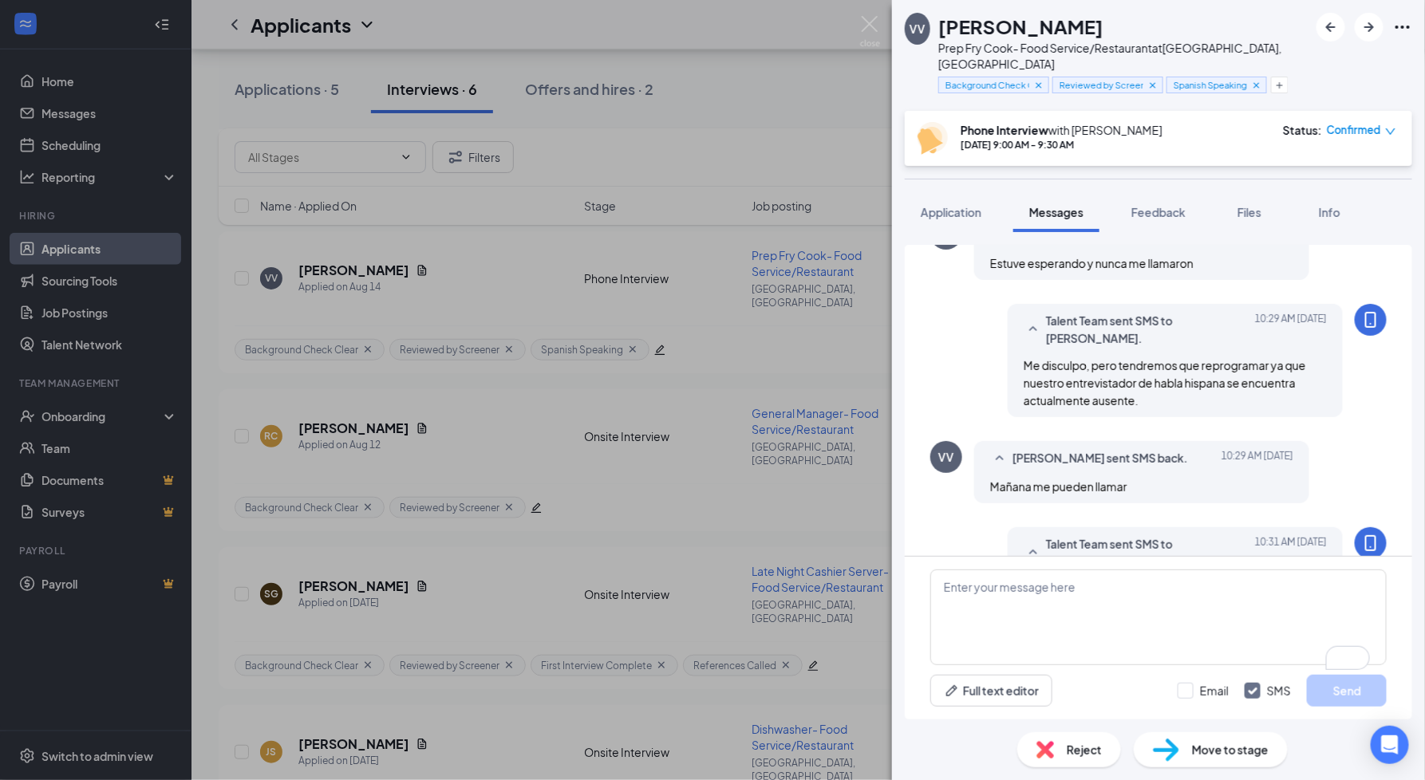
click at [644, 440] on div "VV [PERSON_NAME] Prep Fry Cook- Food Service/Restaurant at [GEOGRAPHIC_DATA], […" at bounding box center [712, 390] width 1425 height 780
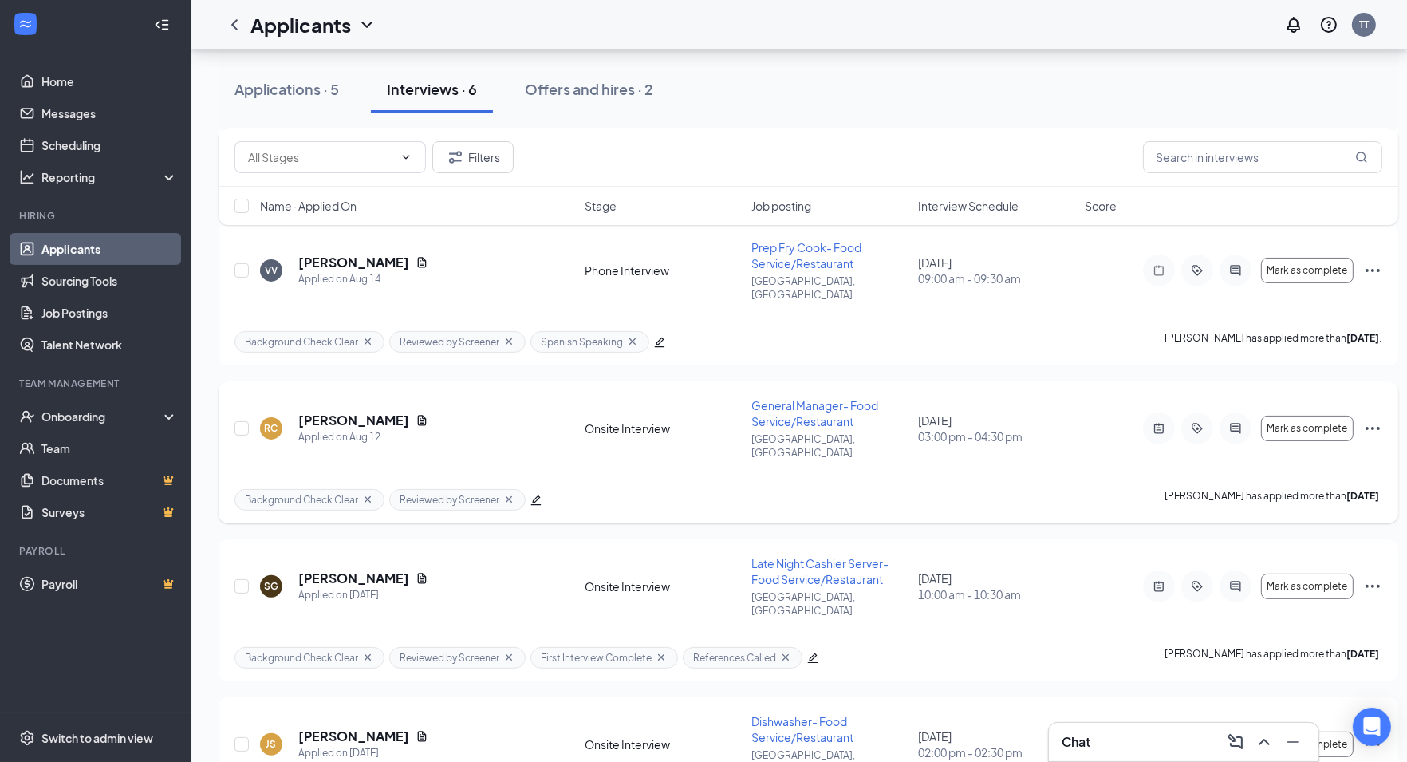
scroll to position [432, 11]
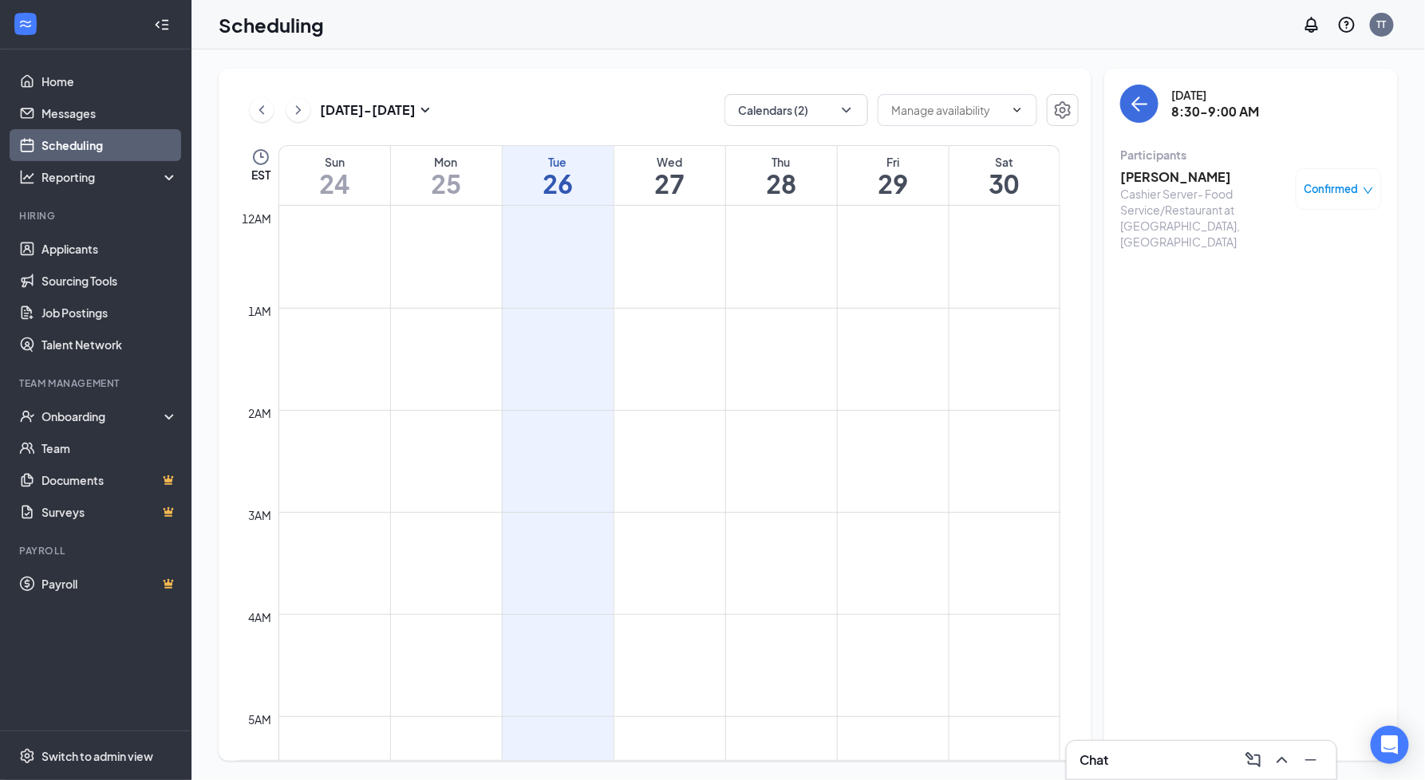
scroll to position [783, 0]
